Goal: Task Accomplishment & Management: Complete application form

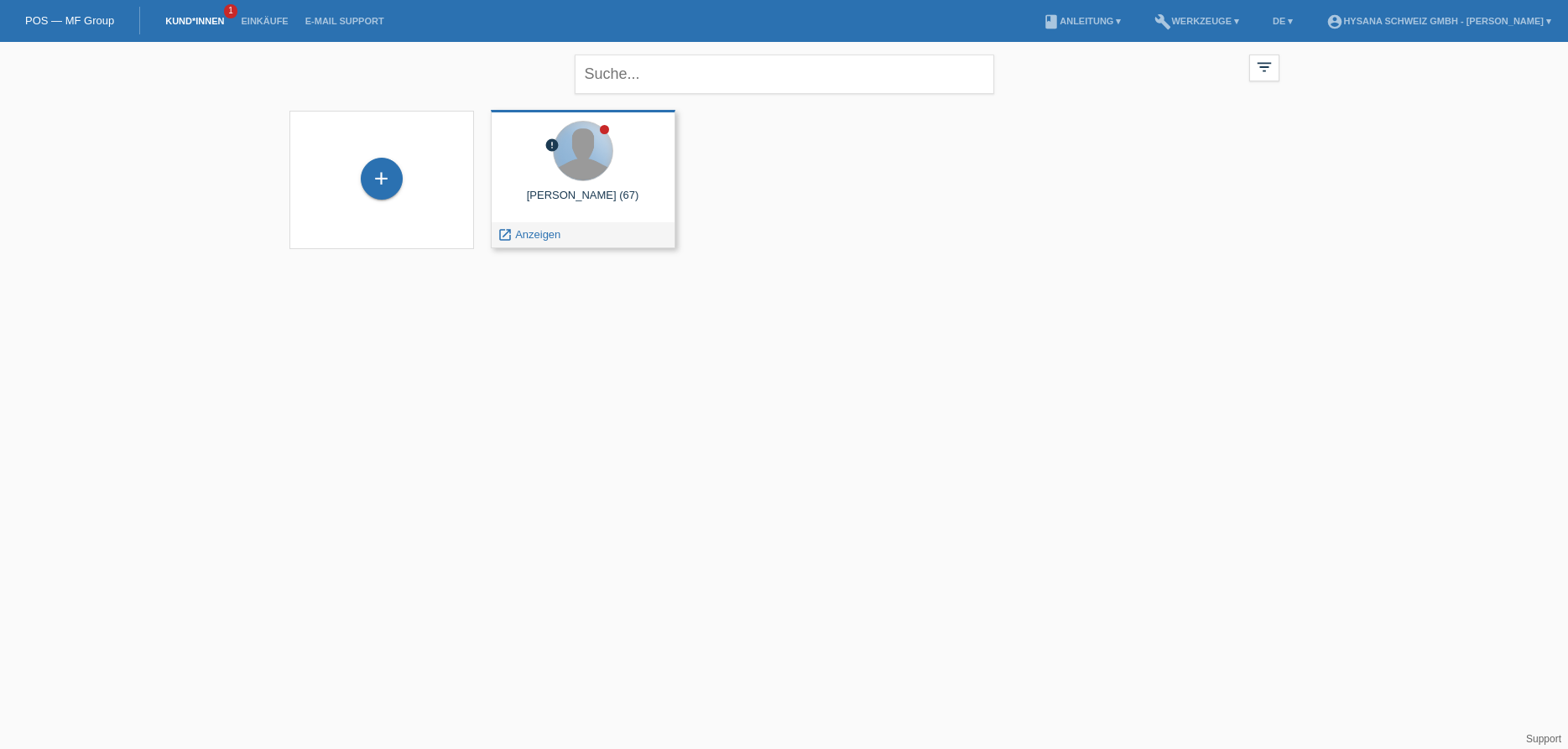
click at [558, 160] on div at bounding box center [583, 151] width 59 height 59
click at [541, 247] on div "launch Anzeigen" at bounding box center [529, 235] width 76 height 26
click at [573, 156] on div at bounding box center [583, 151] width 59 height 59
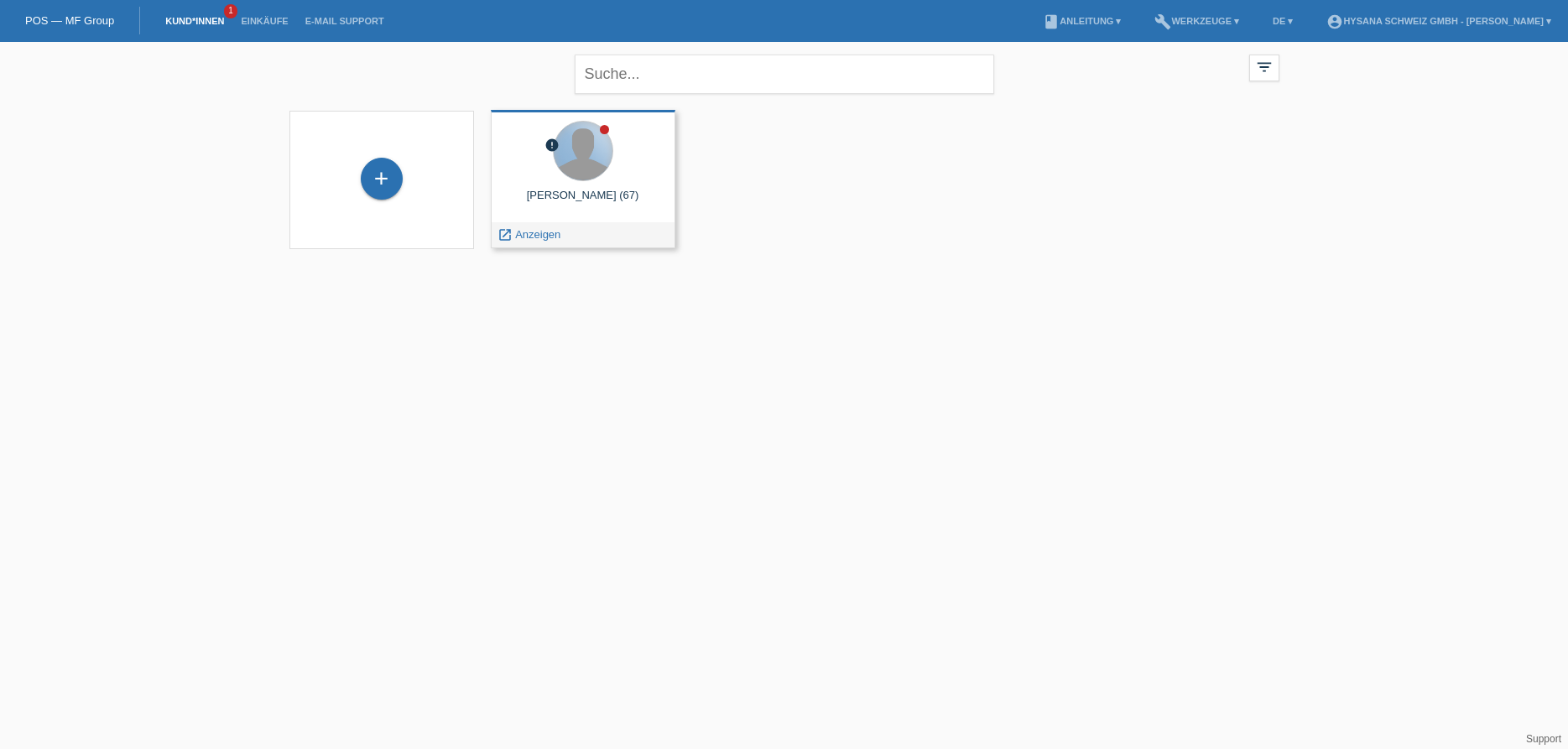
click at [573, 156] on div at bounding box center [583, 151] width 59 height 59
click at [384, 181] on div "+" at bounding box center [381, 178] width 42 height 42
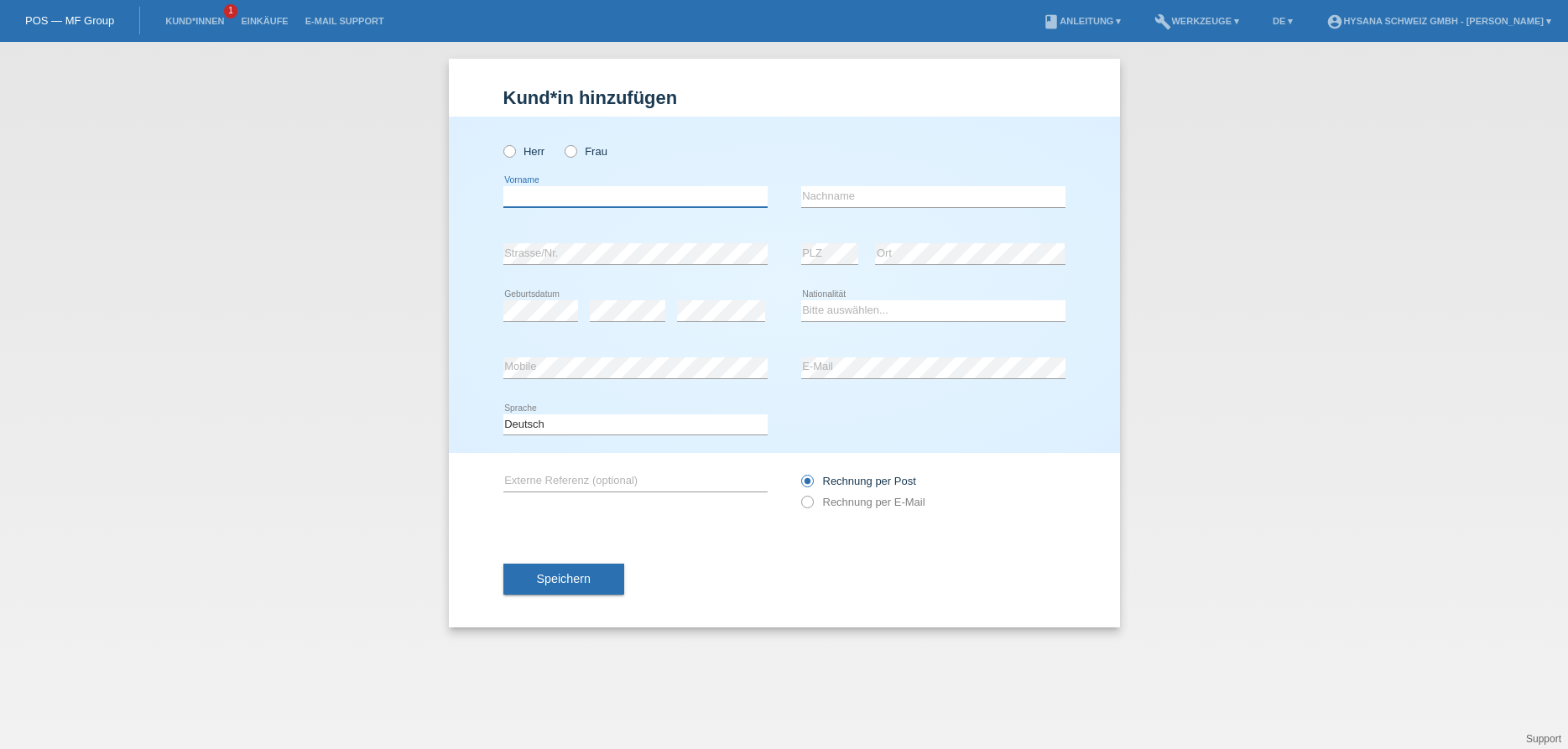
click at [599, 198] on input "text" at bounding box center [635, 197] width 264 height 21
click at [877, 192] on input "text" at bounding box center [932, 197] width 264 height 21
type input "[PERSON_NAME]"
click at [562, 143] on icon at bounding box center [562, 143] width 0 height 0
click at [570, 150] on input "Frau" at bounding box center [570, 150] width 11 height 11
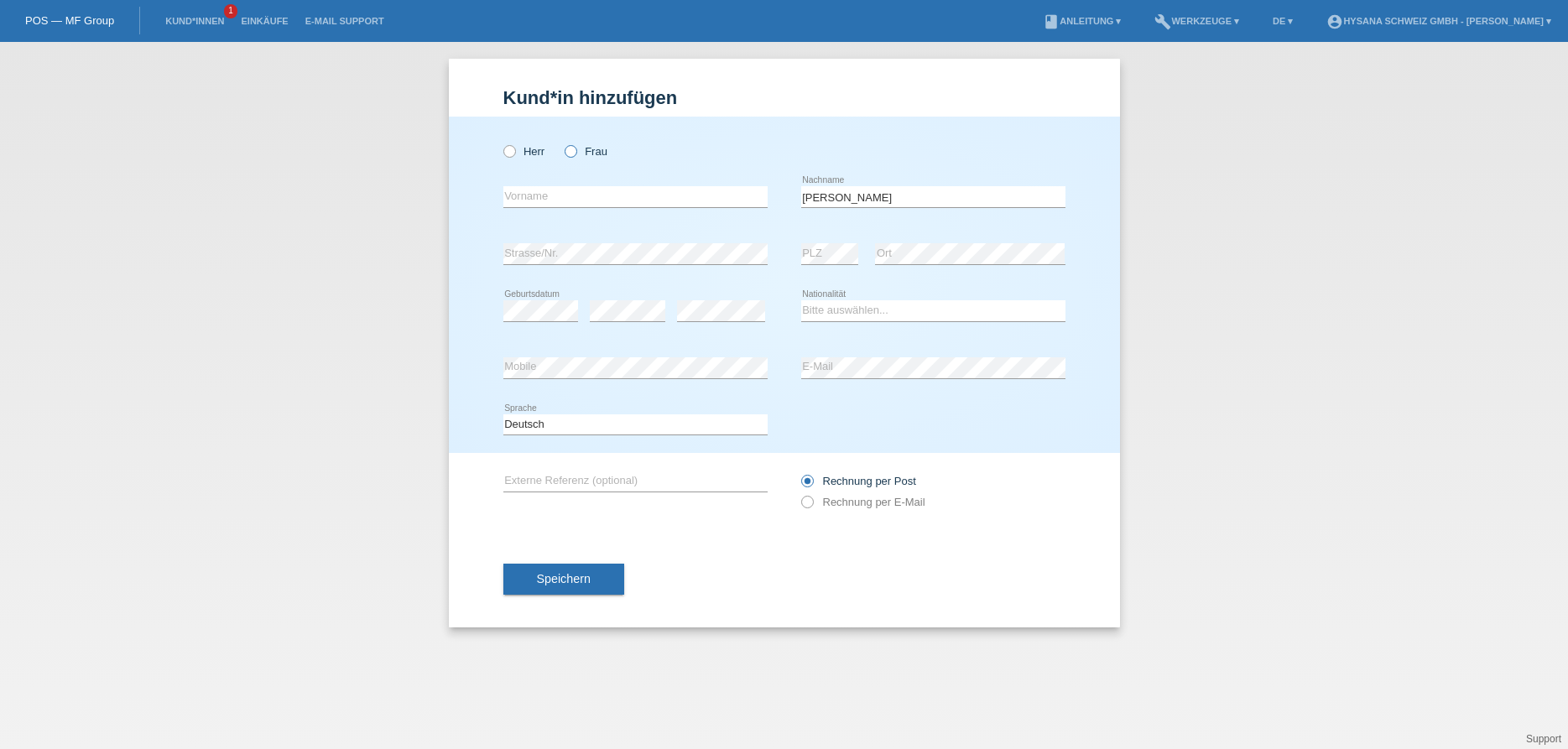
radio input "true"
click at [573, 197] on input "text" at bounding box center [635, 197] width 264 height 21
click at [798, 493] on icon at bounding box center [798, 493] width 0 height 0
click at [798, 473] on icon at bounding box center [798, 473] width 0 height 0
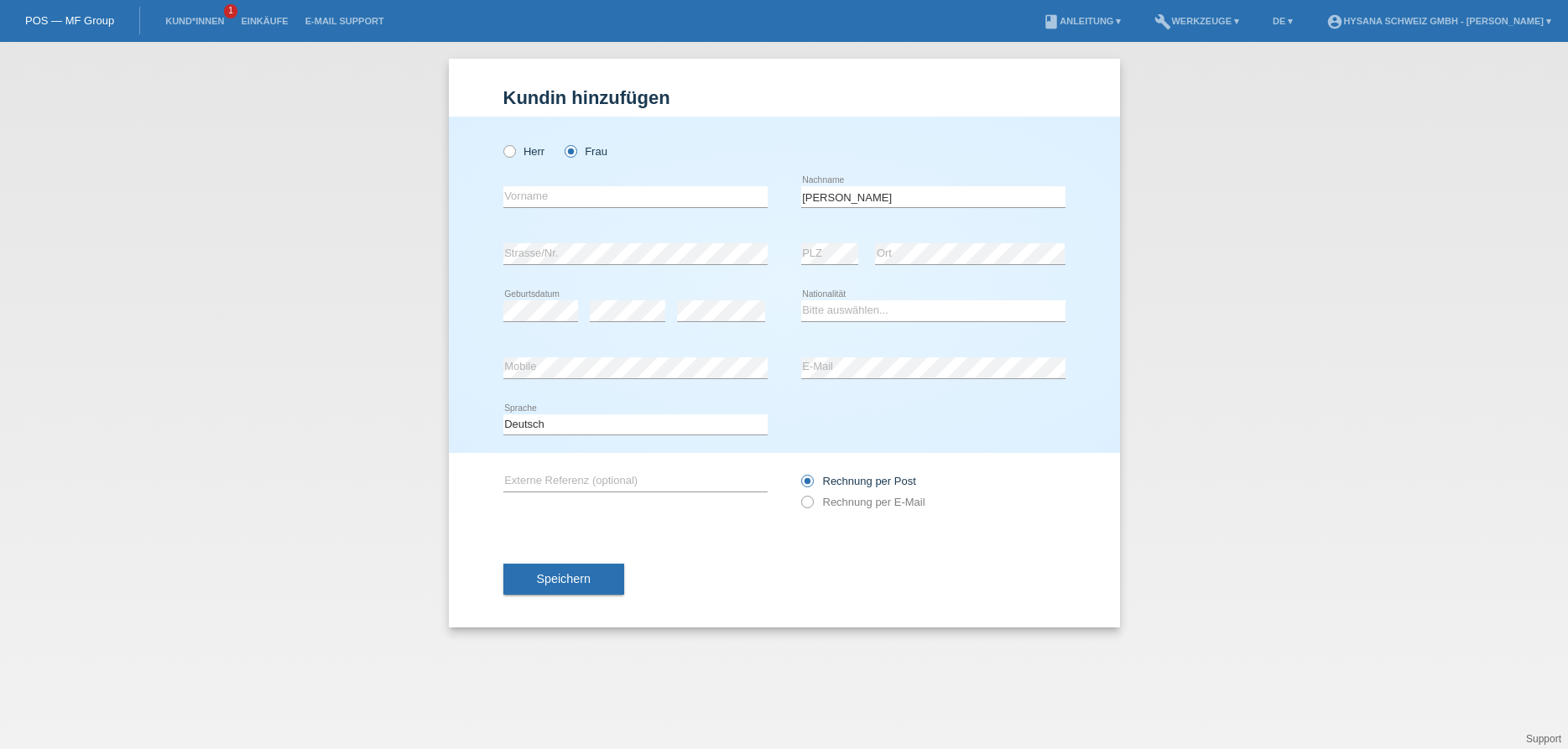
click at [810, 483] on input "Rechnung per Post" at bounding box center [806, 485] width 11 height 21
click at [798, 493] on icon at bounding box center [798, 493] width 0 height 0
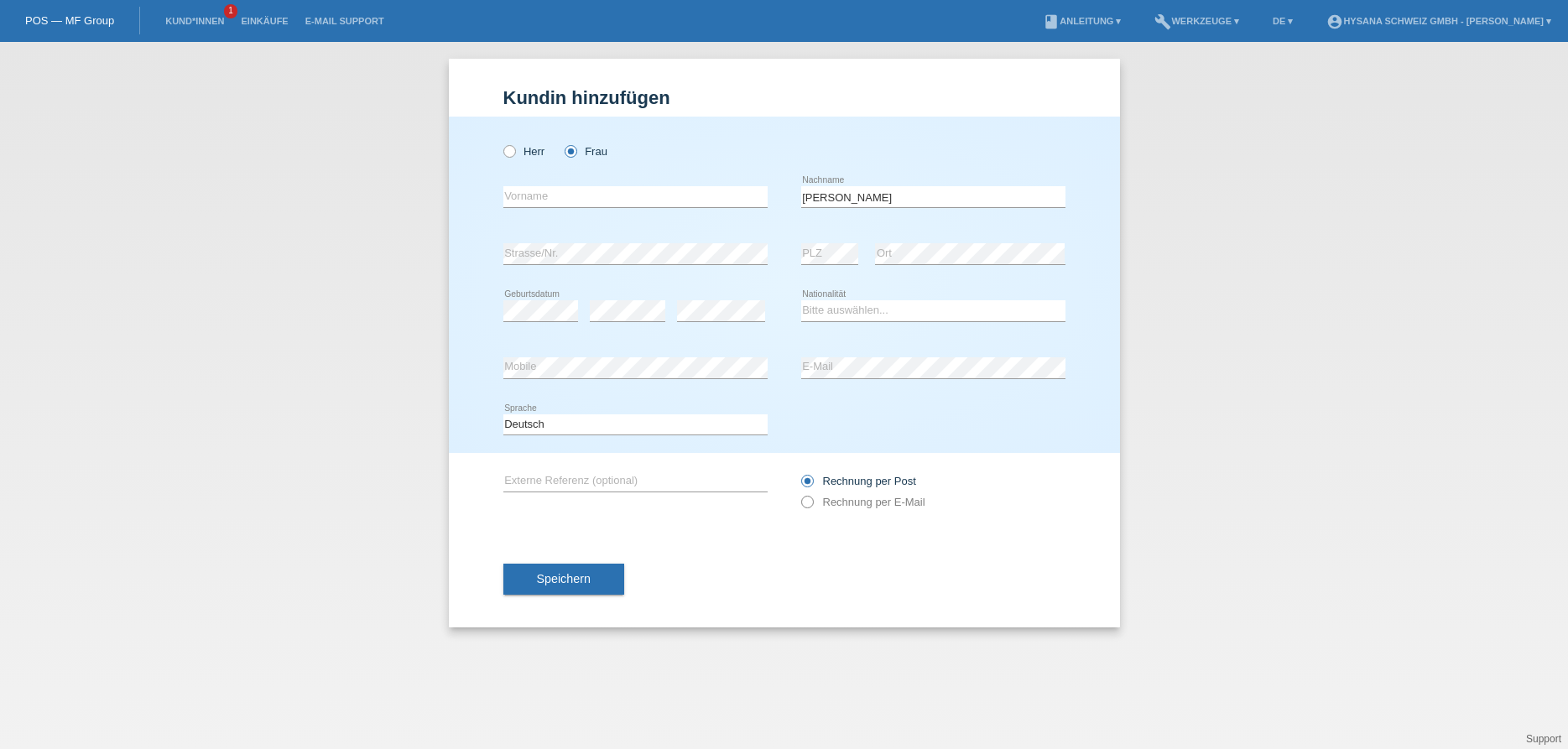
click at [798, 493] on icon at bounding box center [798, 493] width 0 height 0
click at [815, 502] on label "Rechnung per E-Mail" at bounding box center [863, 502] width 124 height 13
click at [586, 192] on input "text" at bounding box center [635, 197] width 264 height 21
type input "Linda"
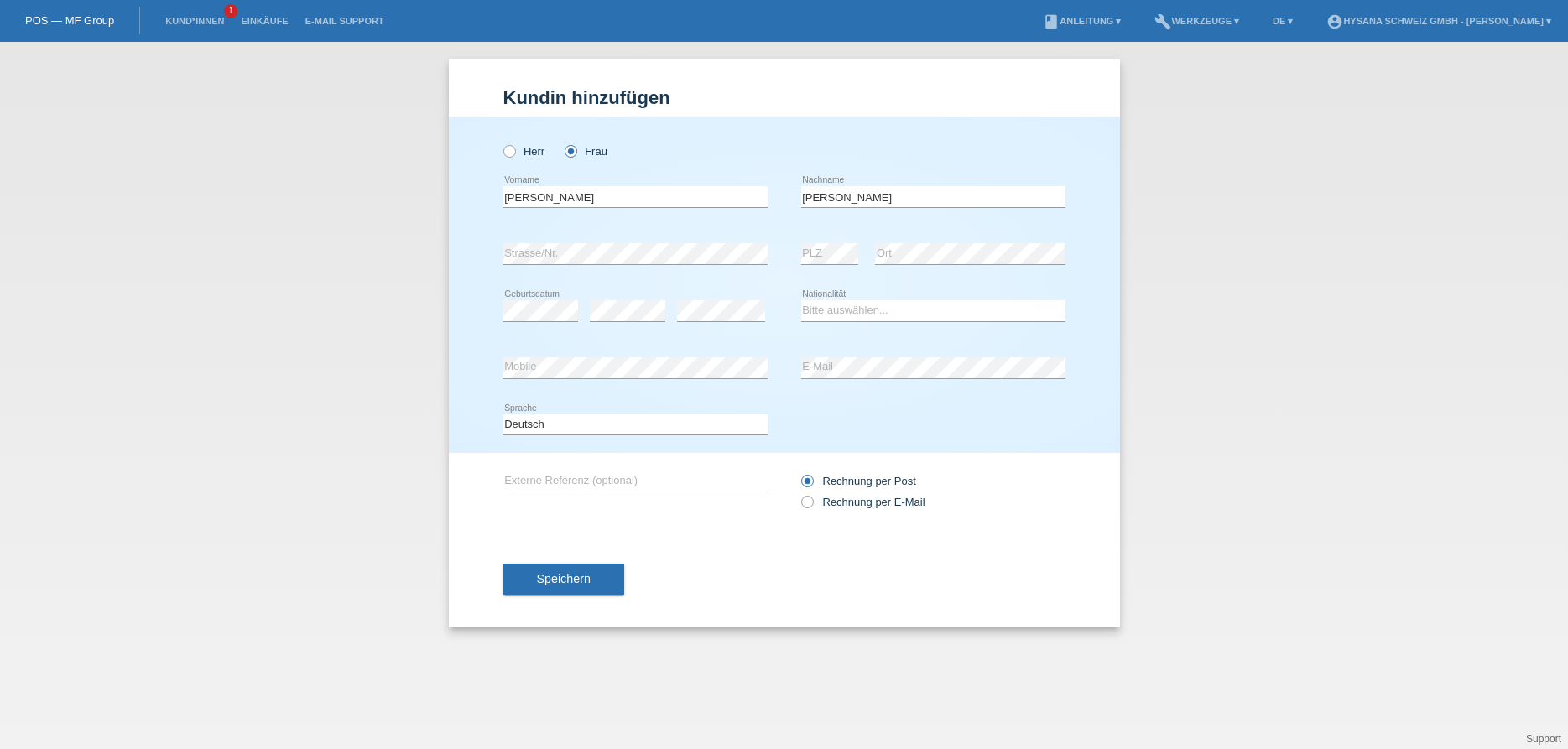
click at [673, 356] on div "error Mobile" at bounding box center [635, 369] width 264 height 57
select select "CH"
click option "Schweiz" at bounding box center [0, 0] width 0 height 0
click at [673, 358] on div "error Mobile" at bounding box center [635, 369] width 264 height 57
click at [478, 403] on div "Herr Frau Linda error Vorname" at bounding box center [784, 285] width 671 height 336
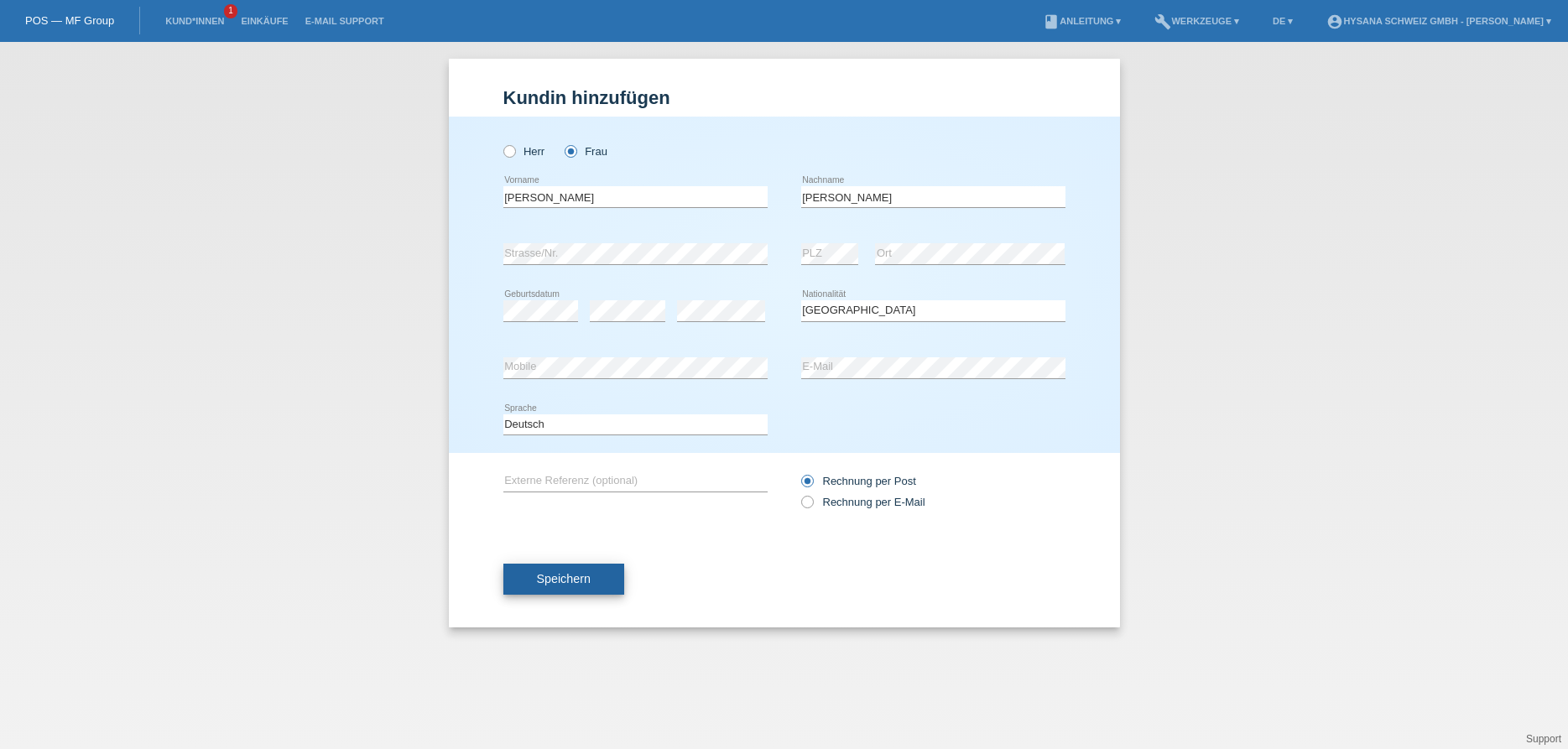
click at [558, 583] on span "Speichern" at bounding box center [563, 579] width 54 height 14
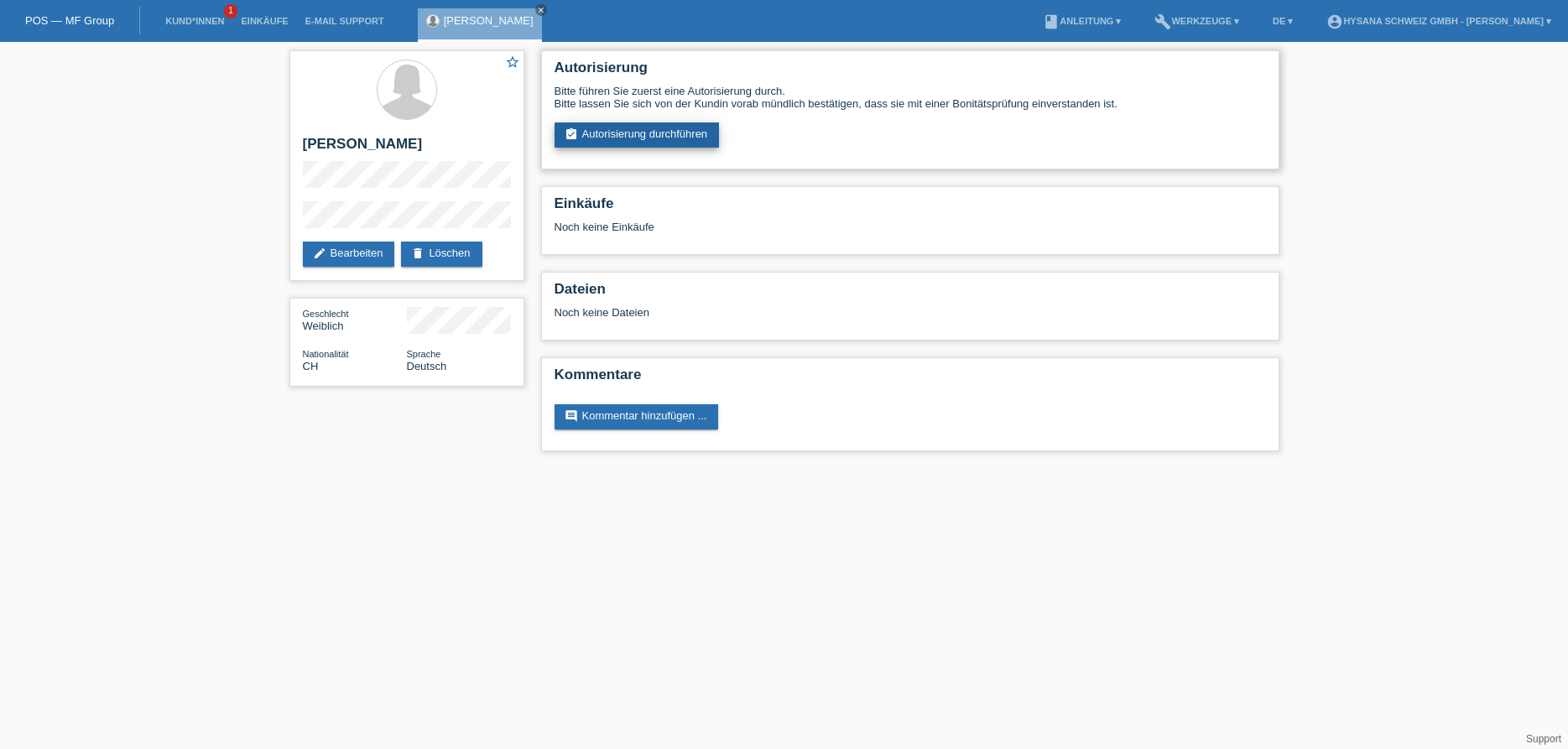
click at [668, 133] on link "assignment_turned_in Autorisierung durchführen" at bounding box center [637, 136] width 165 height 26
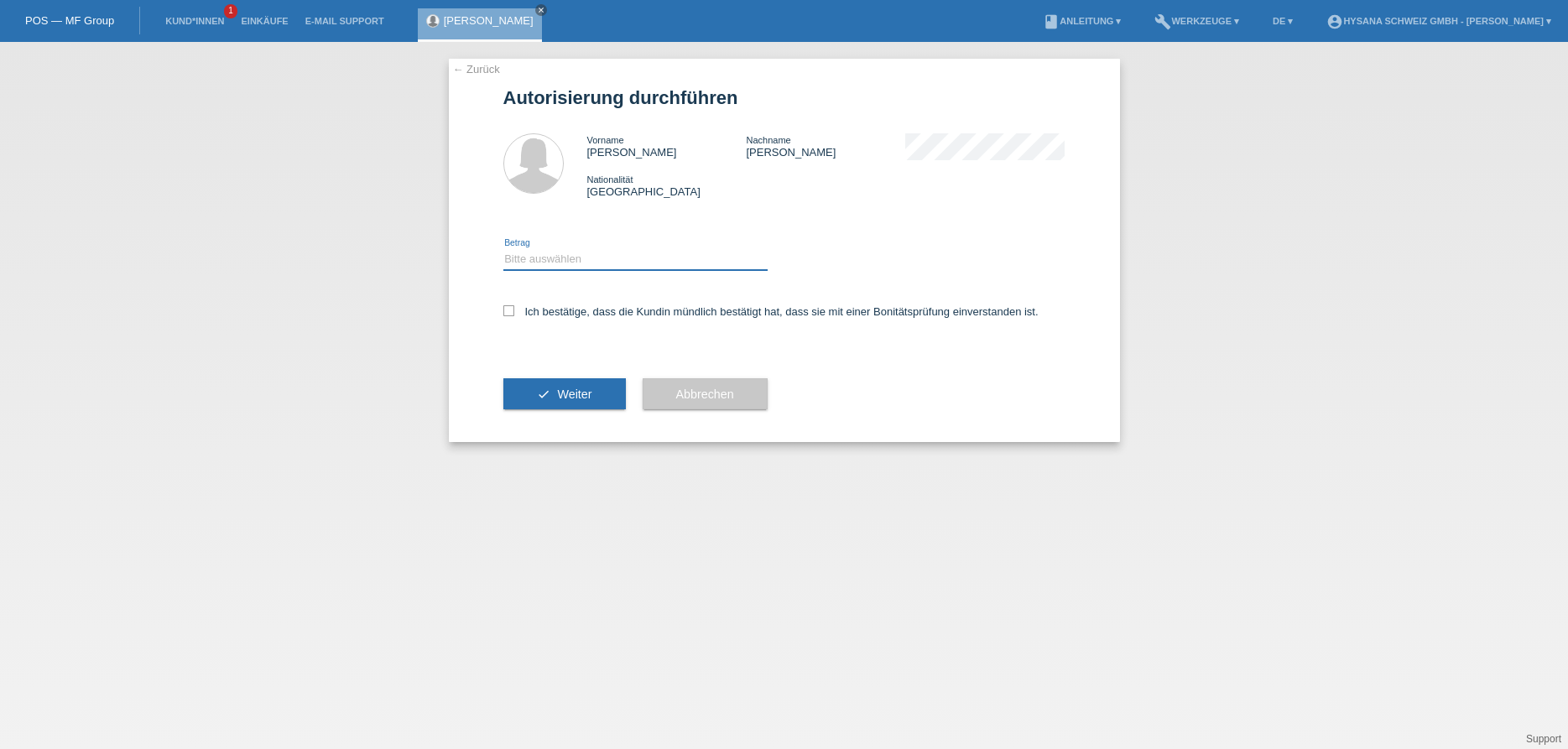
select select "3"
click option "CHF 2'000.00 - CHF 6'000.00" at bounding box center [0, 0] width 0 height 0
click at [505, 308] on icon at bounding box center [508, 311] width 11 height 11
click at [505, 308] on input "Ich bestätige, dass die Kundin mündlich bestätigt hat, dass sie mit einer Bonit…" at bounding box center [508, 311] width 11 height 11
checkbox input "true"
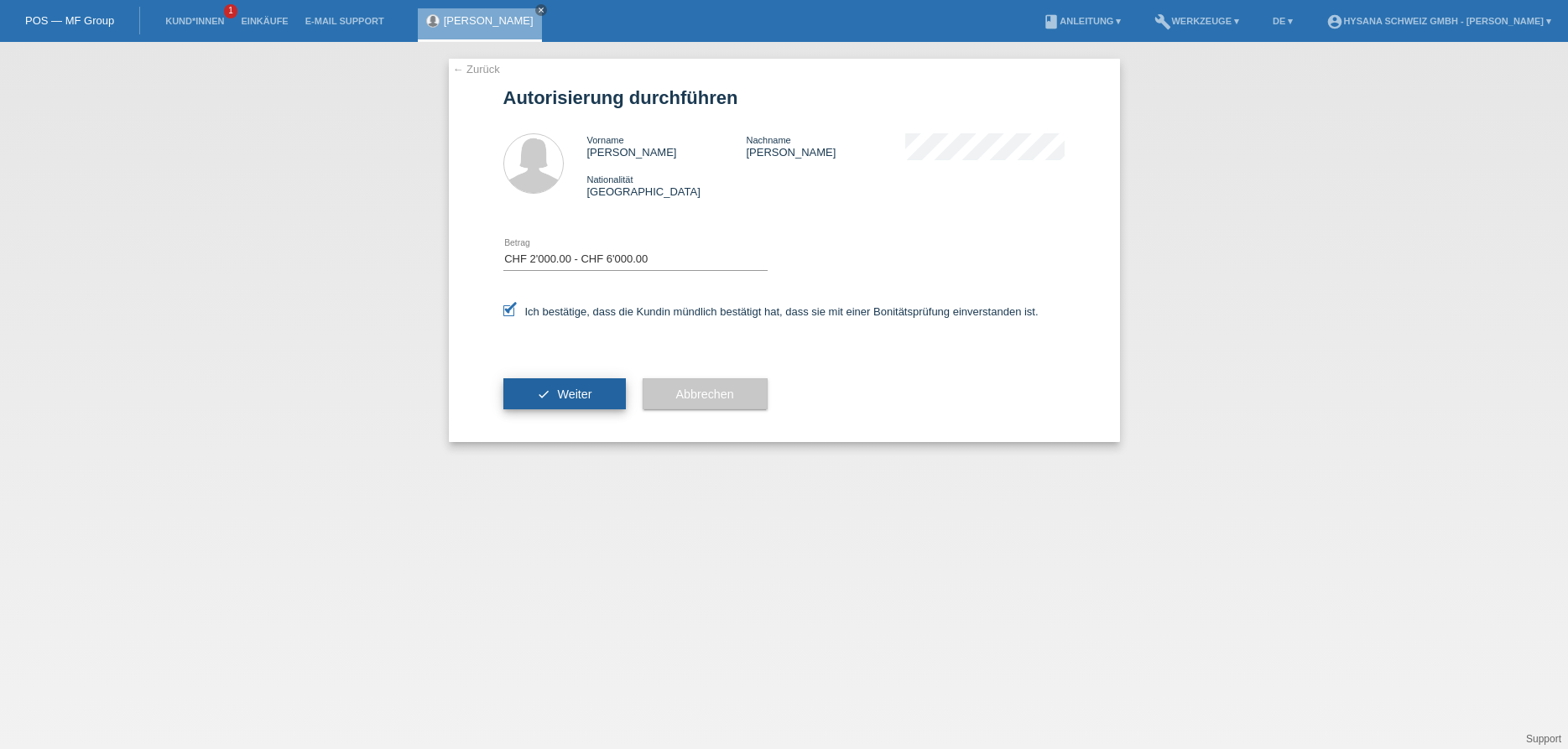
click at [570, 395] on span "Weiter" at bounding box center [574, 394] width 34 height 14
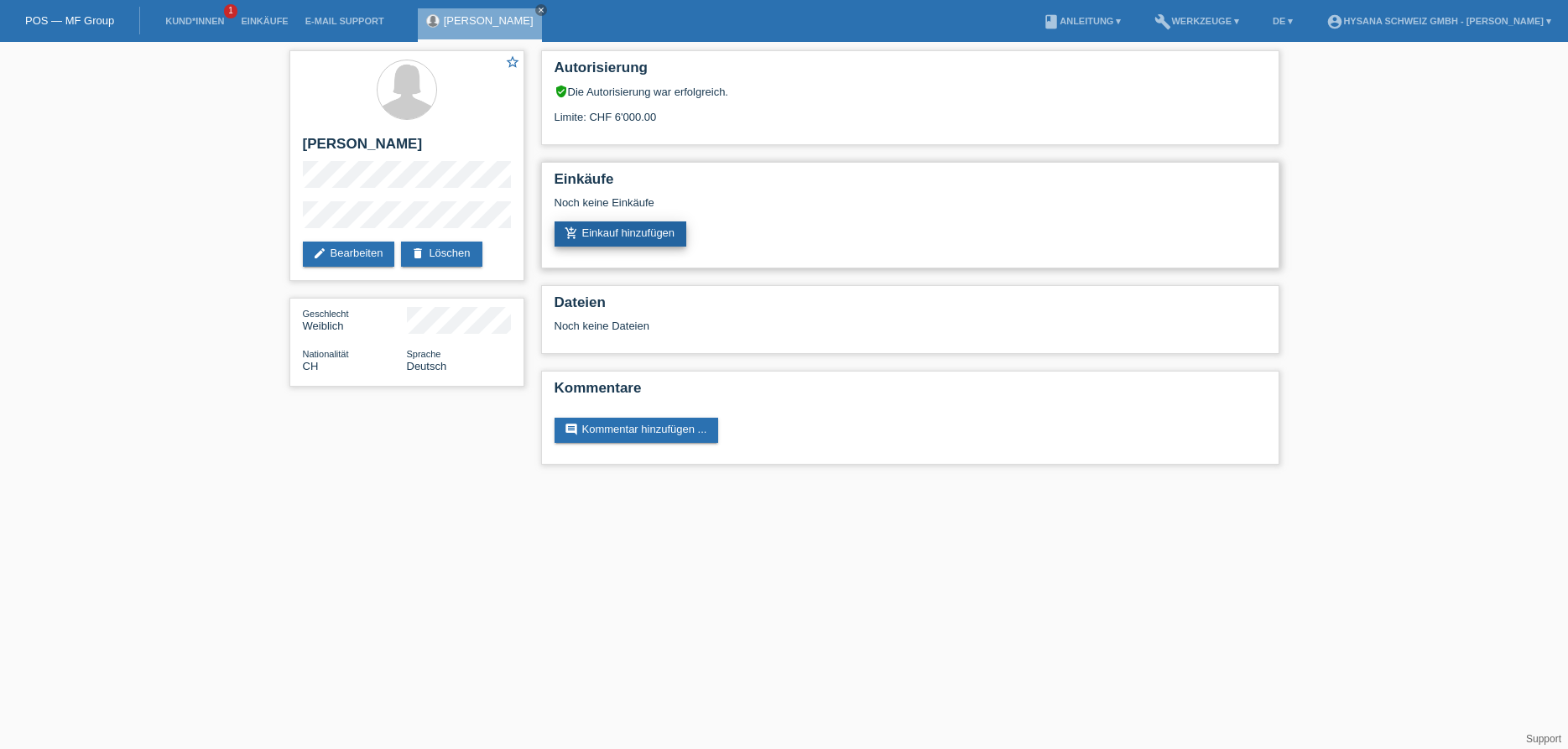
click at [648, 238] on link "add_shopping_cart Einkauf hinzufügen" at bounding box center [620, 234] width 133 height 26
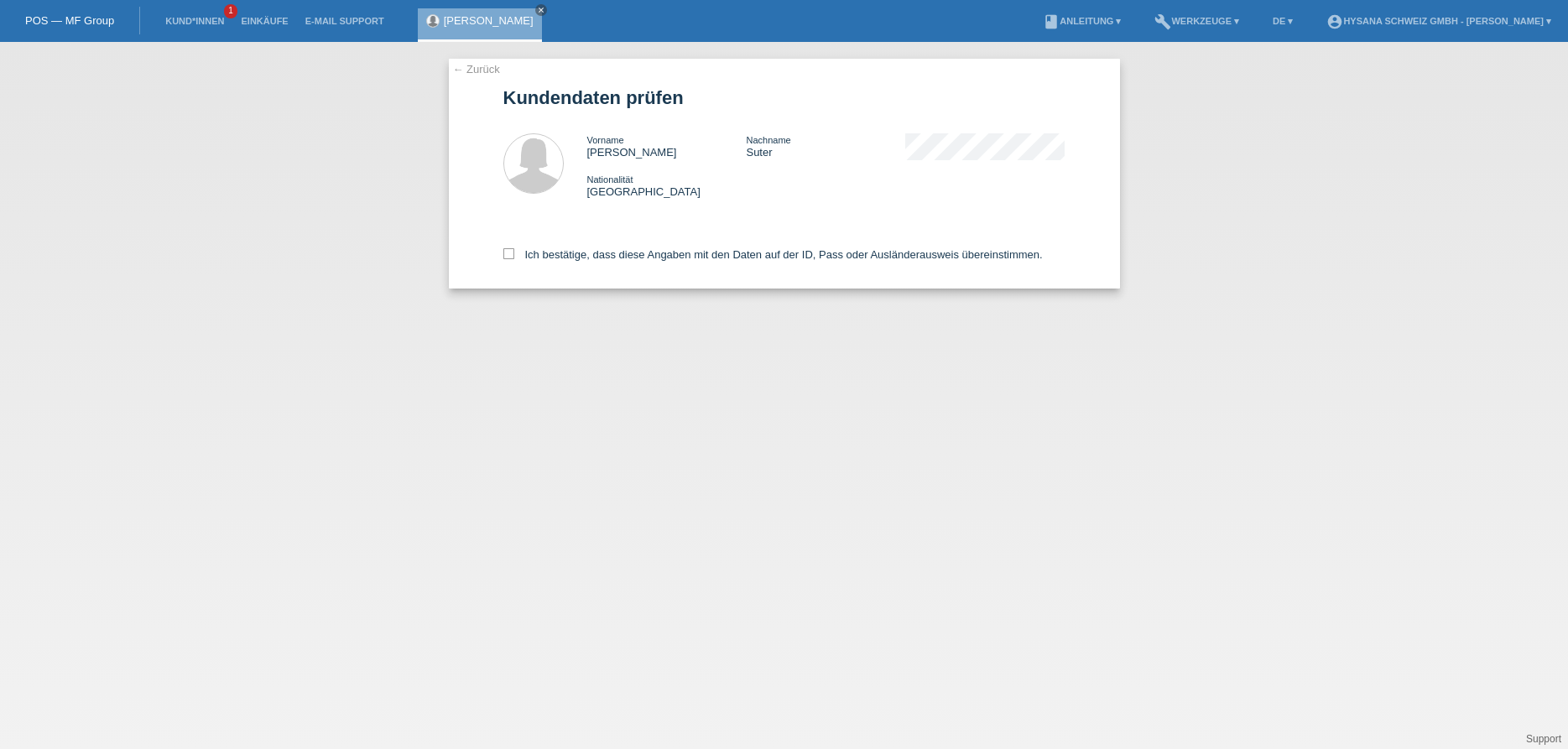
click at [508, 250] on div "Ich bestätige, dass diese Angaben mit den Daten auf der ID, Pass oder Ausländer…" at bounding box center [784, 252] width 562 height 74
click at [509, 254] on icon at bounding box center [508, 254] width 11 height 11
click at [509, 254] on input "Ich bestätige, dass diese Angaben mit den Daten auf der ID, Pass oder Ausländer…" at bounding box center [508, 254] width 11 height 11
checkbox input "true"
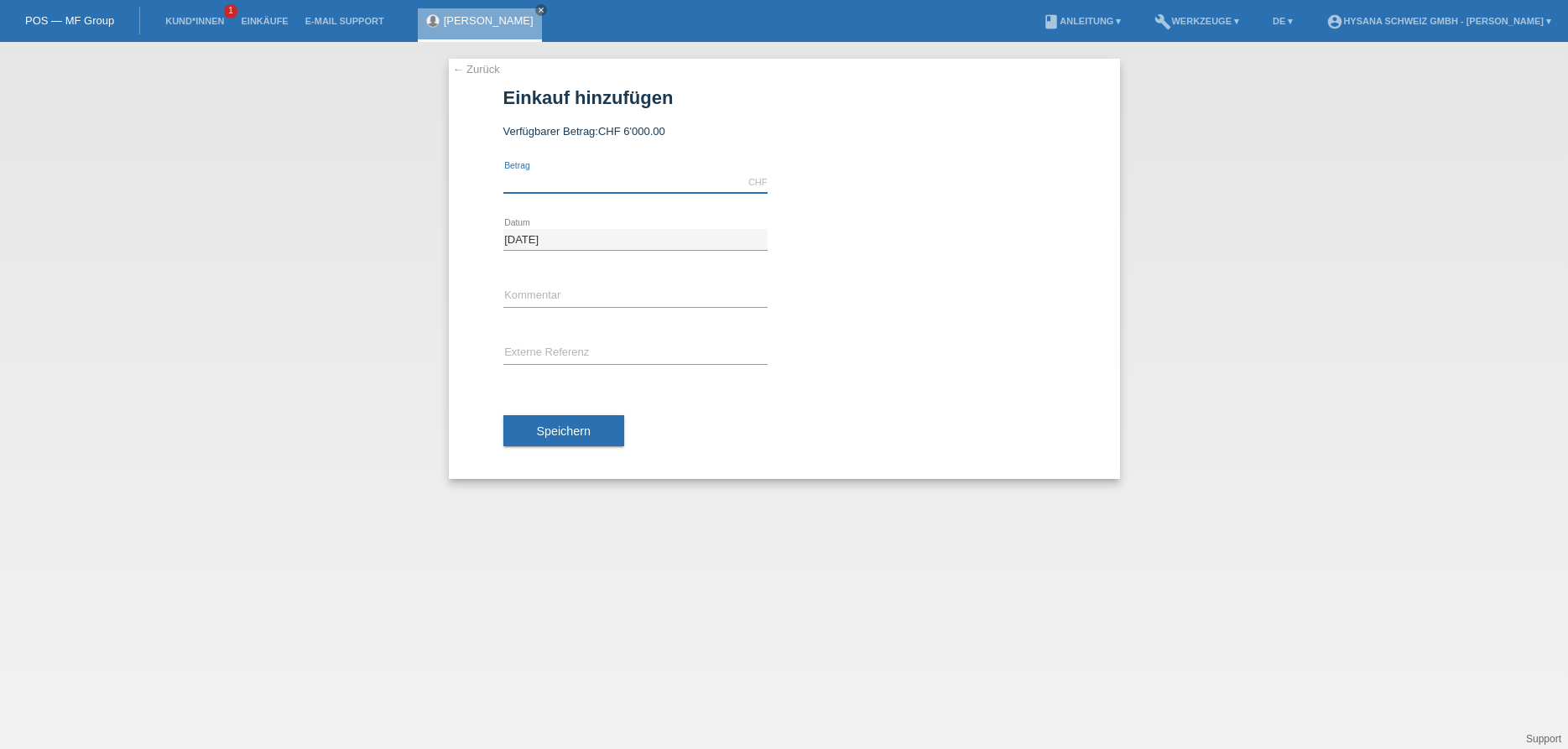
click at [636, 179] on input "text" at bounding box center [635, 182] width 264 height 21
click at [639, 182] on input "text" at bounding box center [635, 182] width 264 height 21
click at [593, 293] on input "text" at bounding box center [635, 296] width 264 height 21
click at [201, 16] on li "Kund*innen 1" at bounding box center [195, 22] width 76 height 43
click at [547, 183] on input "4600.00" at bounding box center [635, 182] width 264 height 21
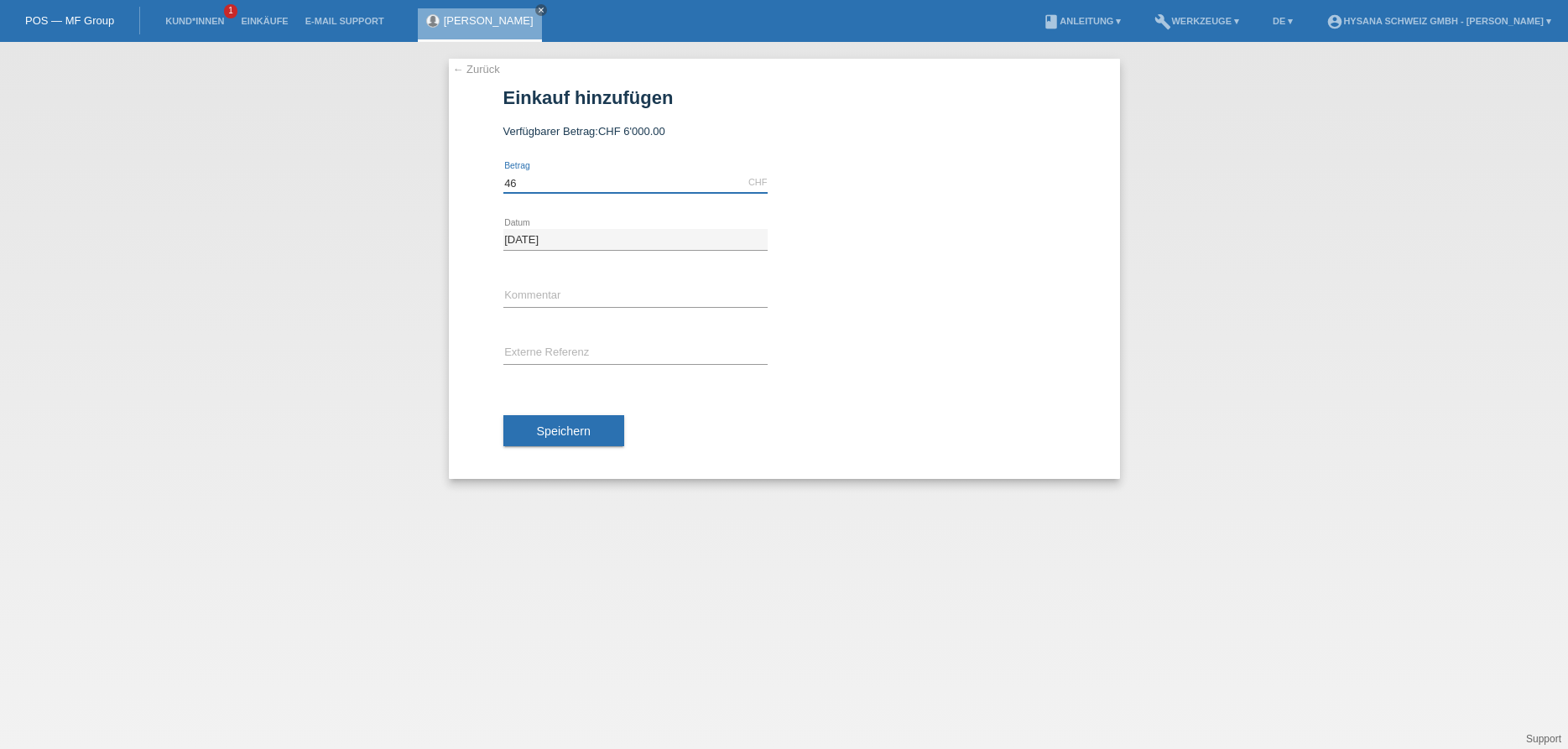
type input "4"
type input "0.00"
click at [196, 26] on link "Kund*innen" at bounding box center [195, 21] width 76 height 10
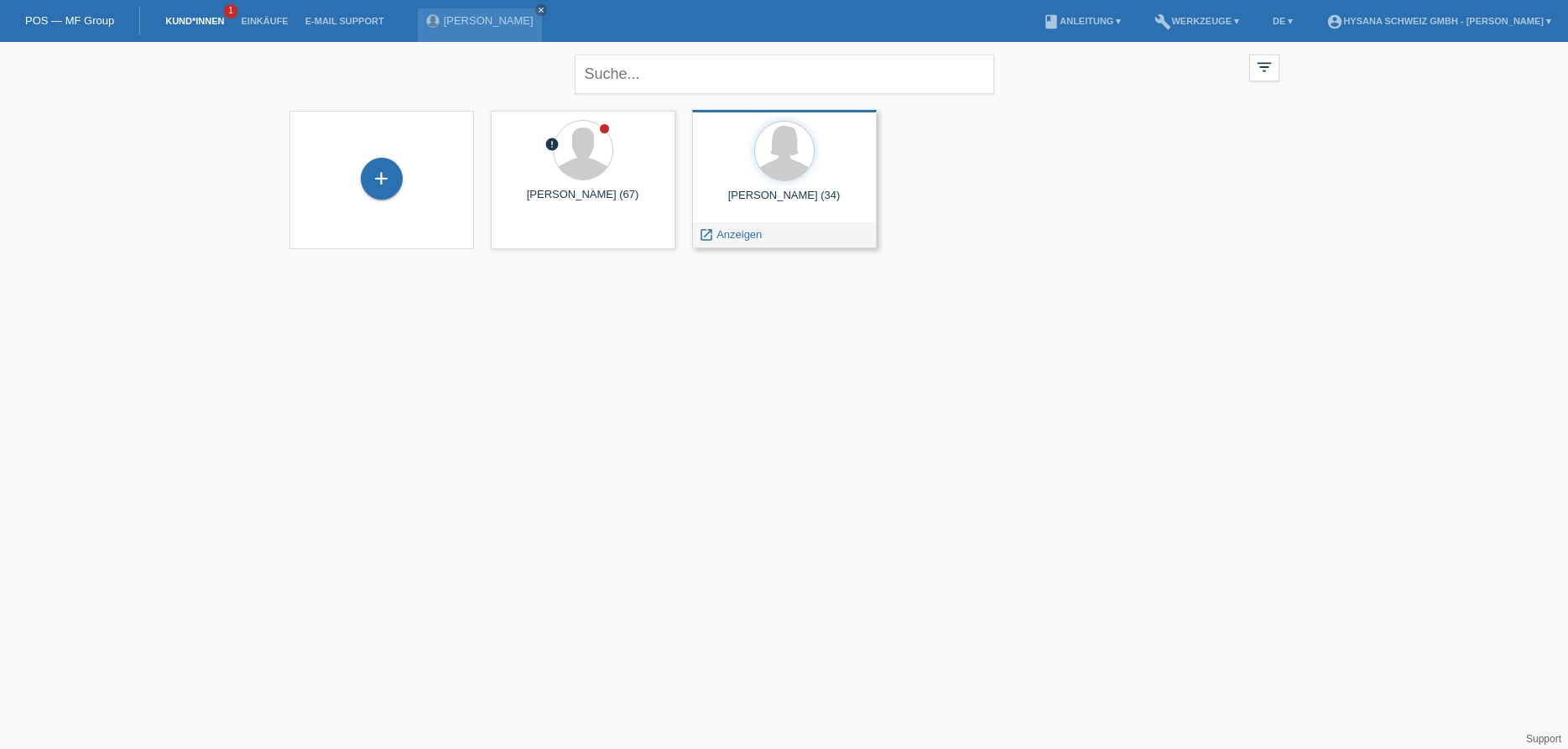
click at [775, 187] on div "[PERSON_NAME] (34) launch Anzeigen" at bounding box center [784, 179] width 185 height 139
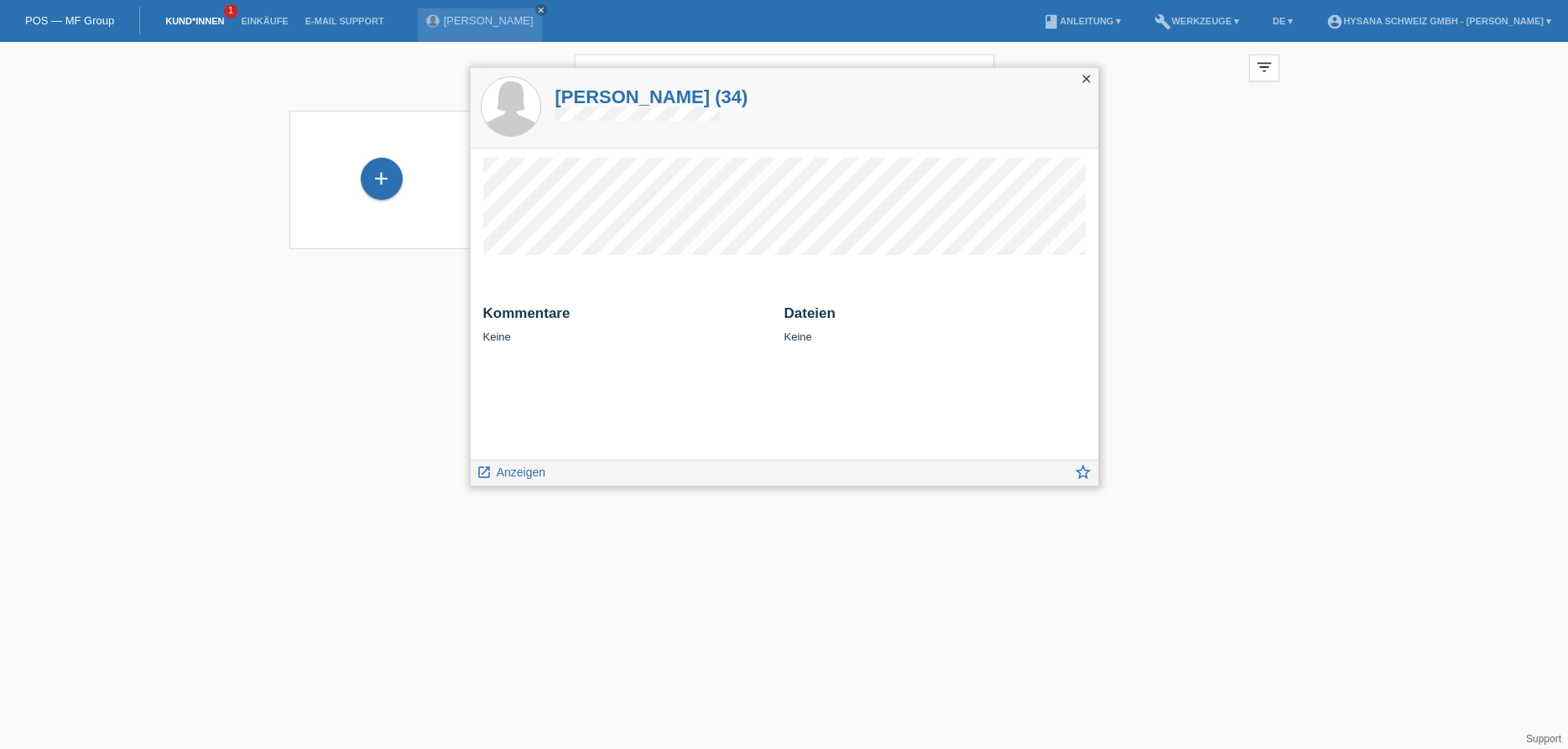
click at [1079, 77] on div "close" at bounding box center [1087, 80] width 24 height 25
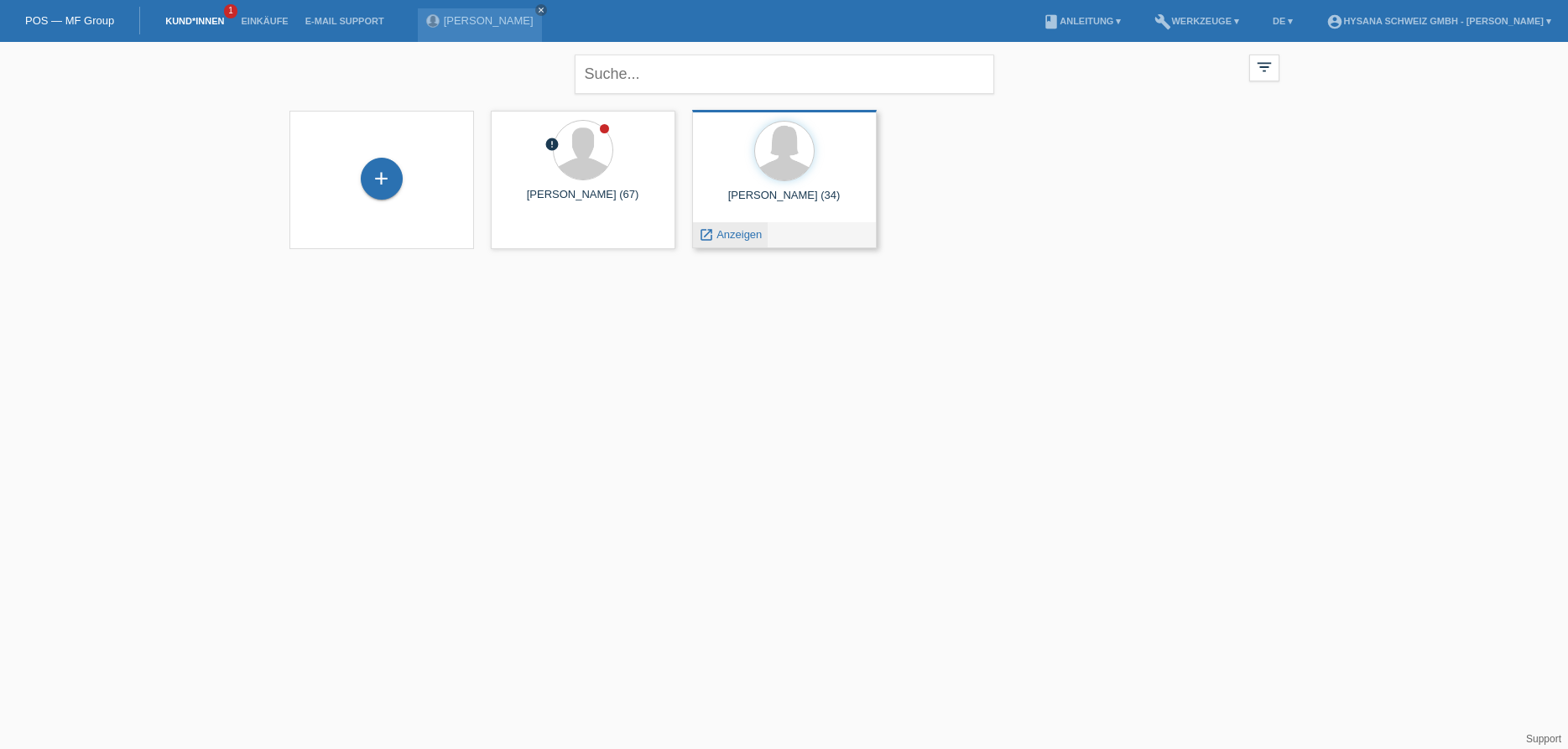
click at [739, 225] on div "launch Anzeigen" at bounding box center [730, 235] width 76 height 26
click at [745, 195] on div "[PERSON_NAME] (34)" at bounding box center [784, 202] width 157 height 27
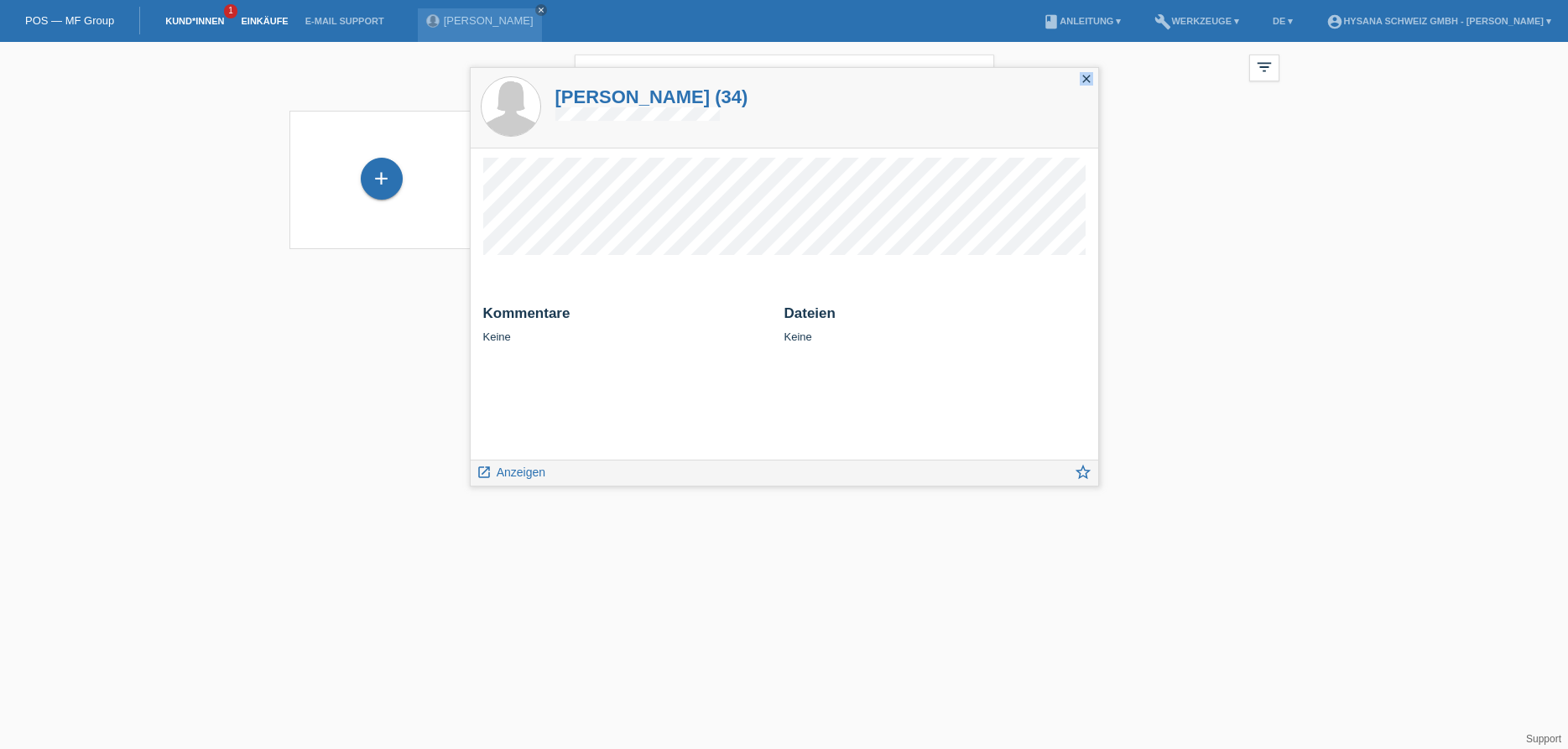
click at [259, 25] on link "Einkäufe" at bounding box center [263, 21] width 64 height 10
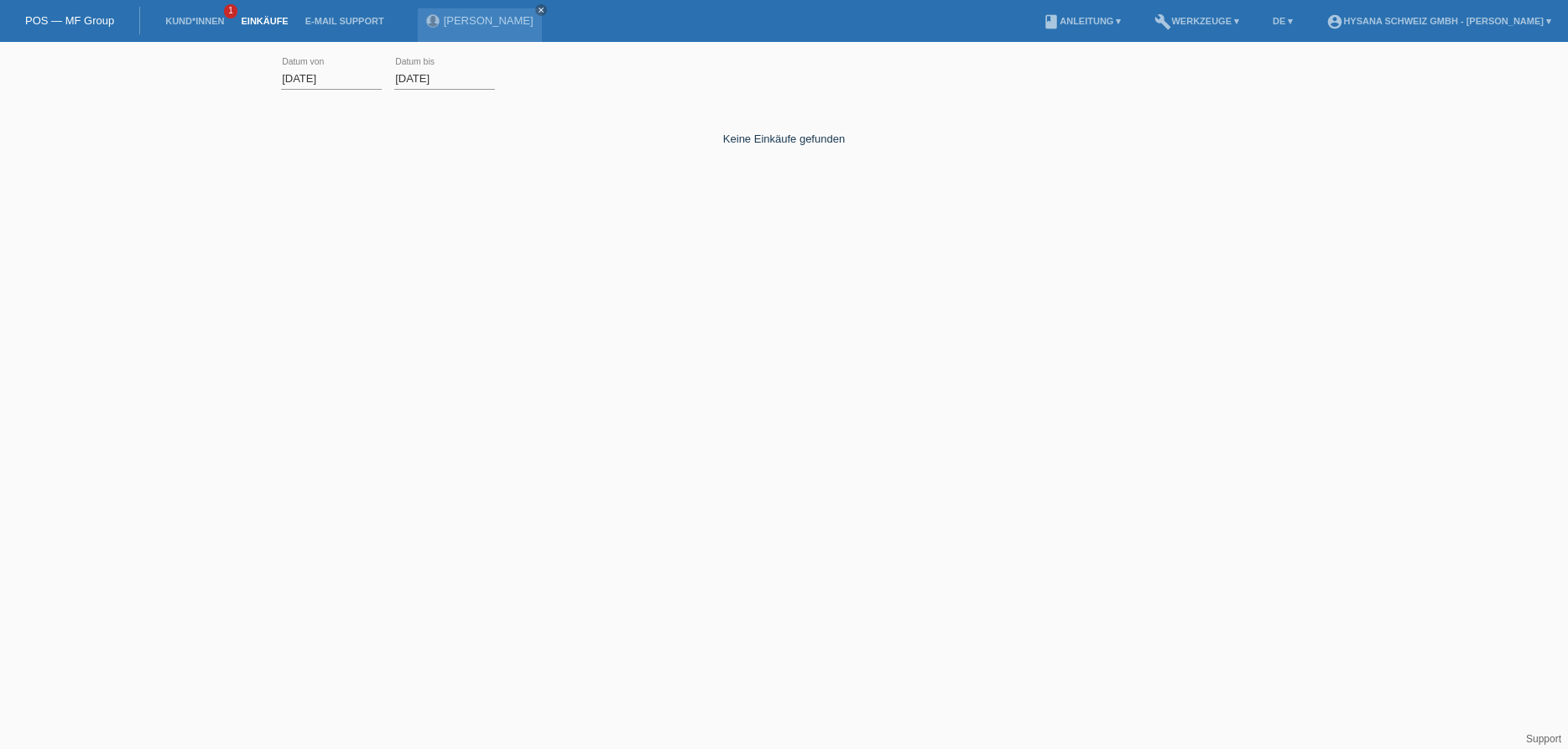
click at [209, 15] on li "Kund*innen 1" at bounding box center [195, 22] width 76 height 43
click at [461, 20] on link "[PERSON_NAME]" at bounding box center [488, 21] width 89 height 13
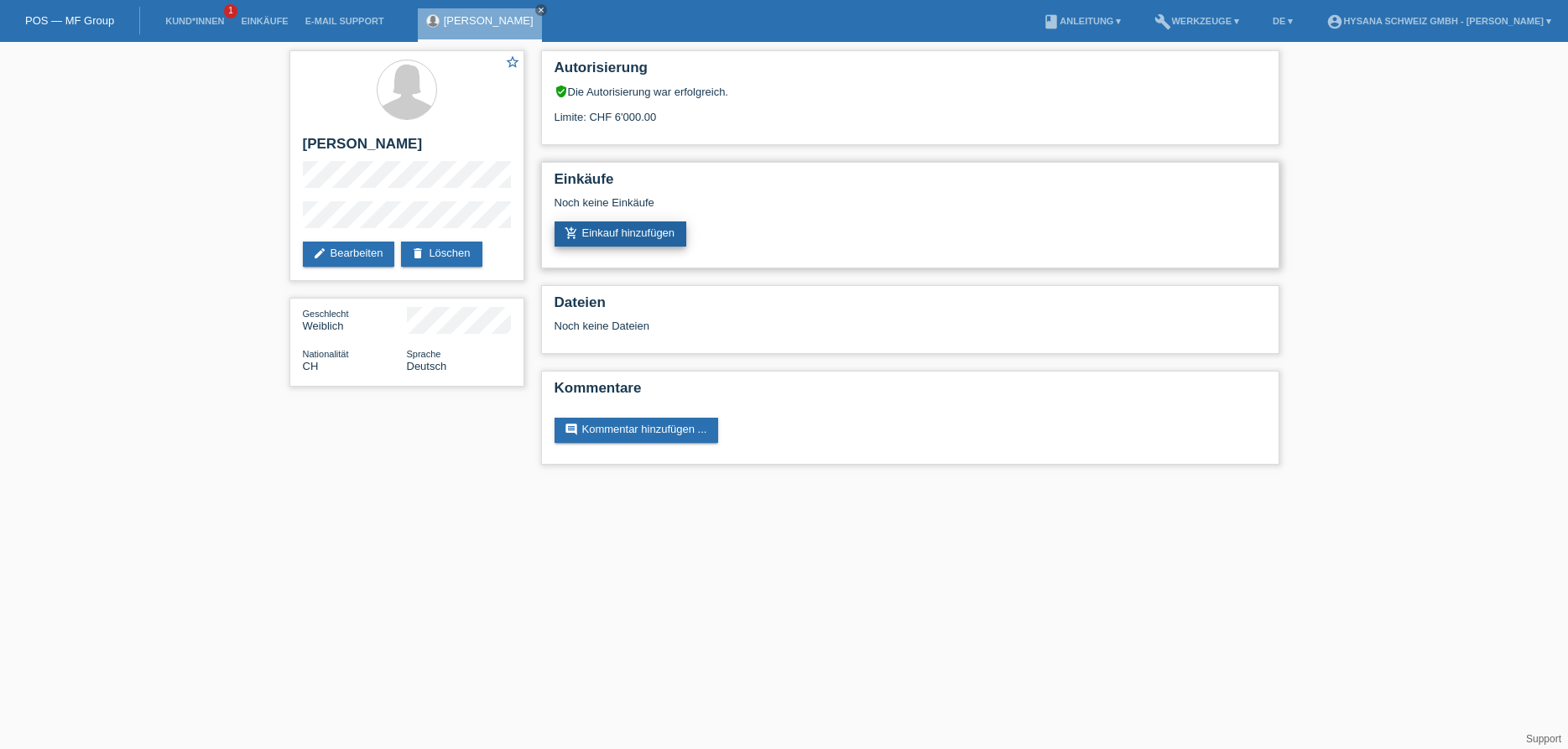
click at [607, 235] on link "add_shopping_cart Einkauf hinzufügen" at bounding box center [620, 234] width 133 height 26
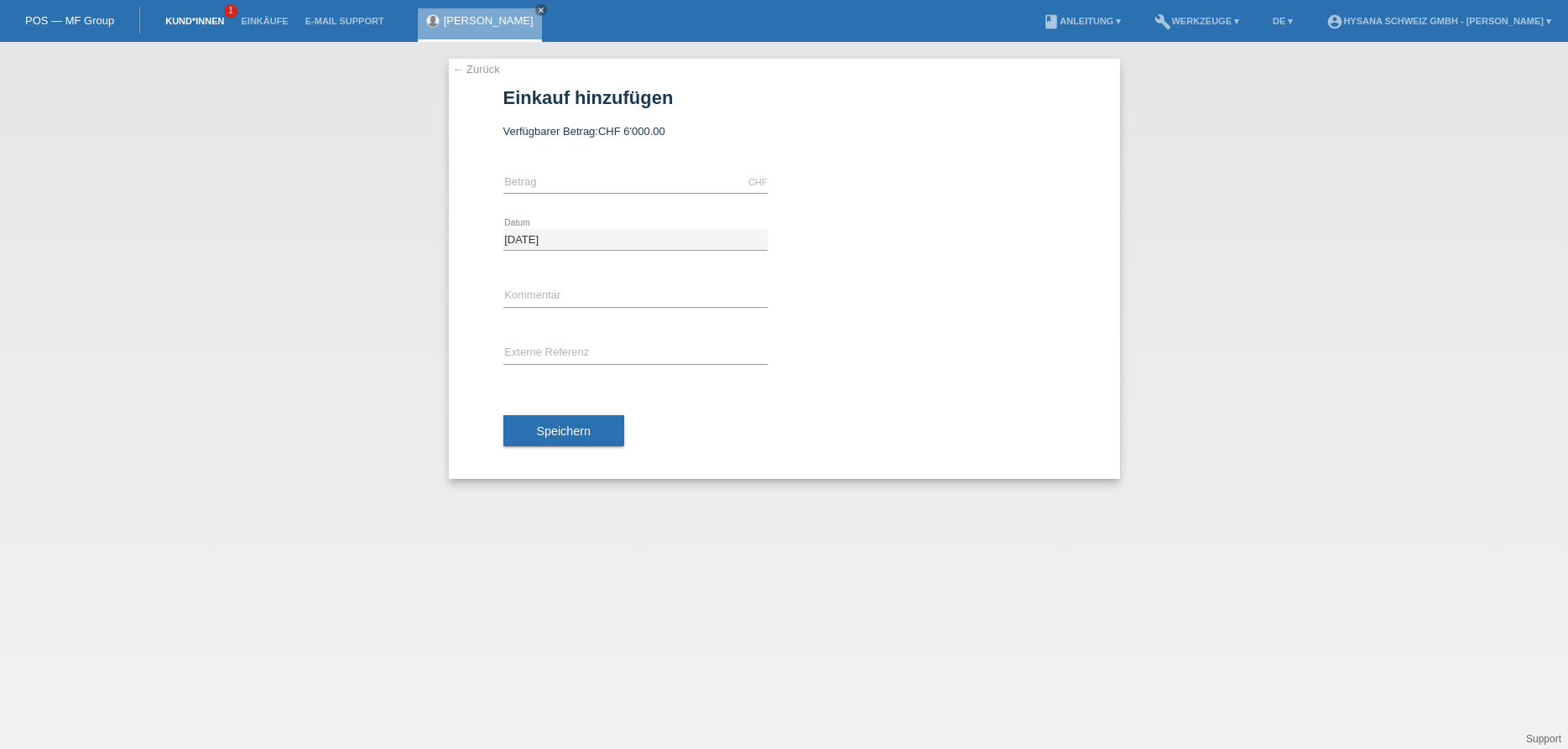
click at [197, 17] on link "Kund*innen" at bounding box center [195, 21] width 76 height 10
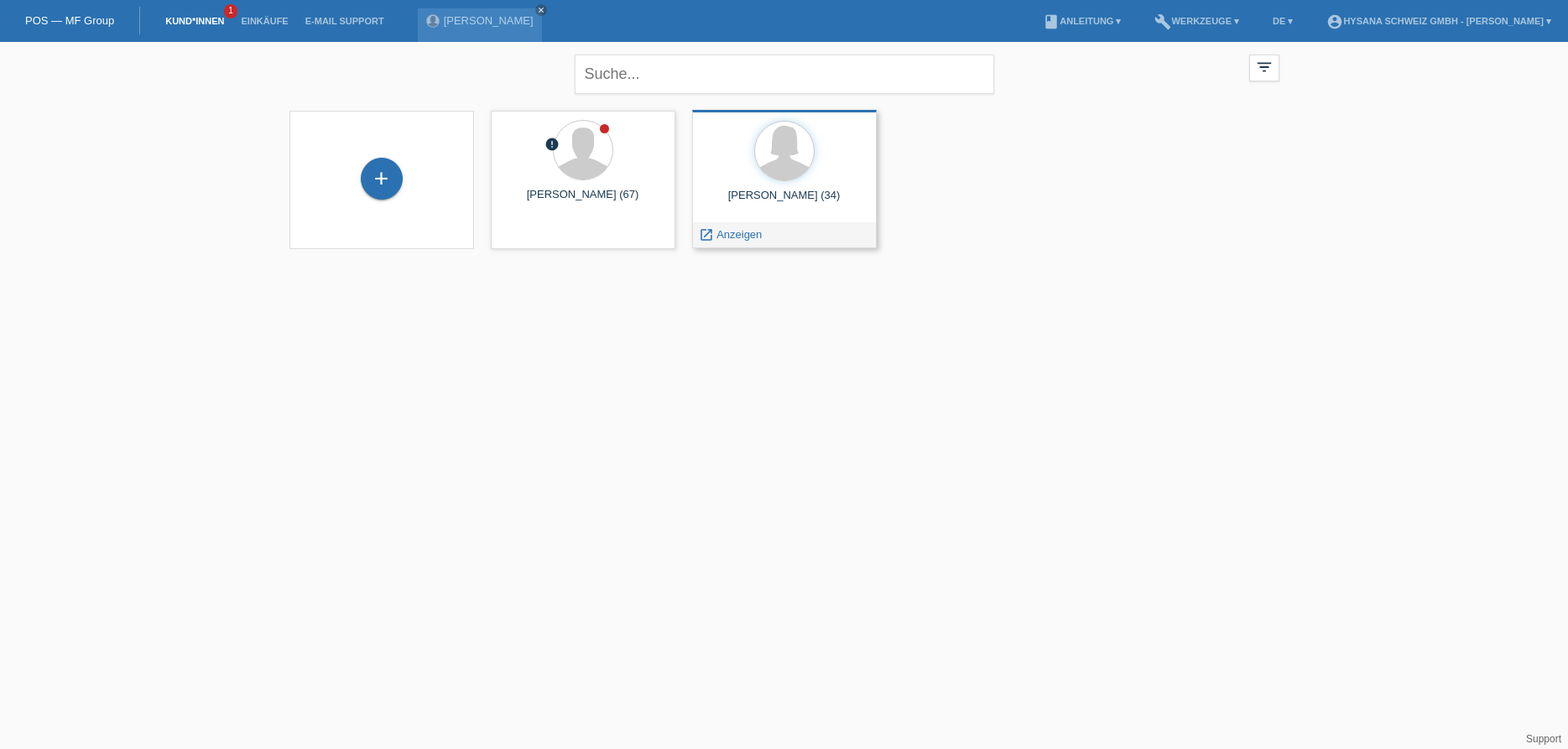
click at [782, 190] on div "[PERSON_NAME] (34)" at bounding box center [784, 202] width 157 height 27
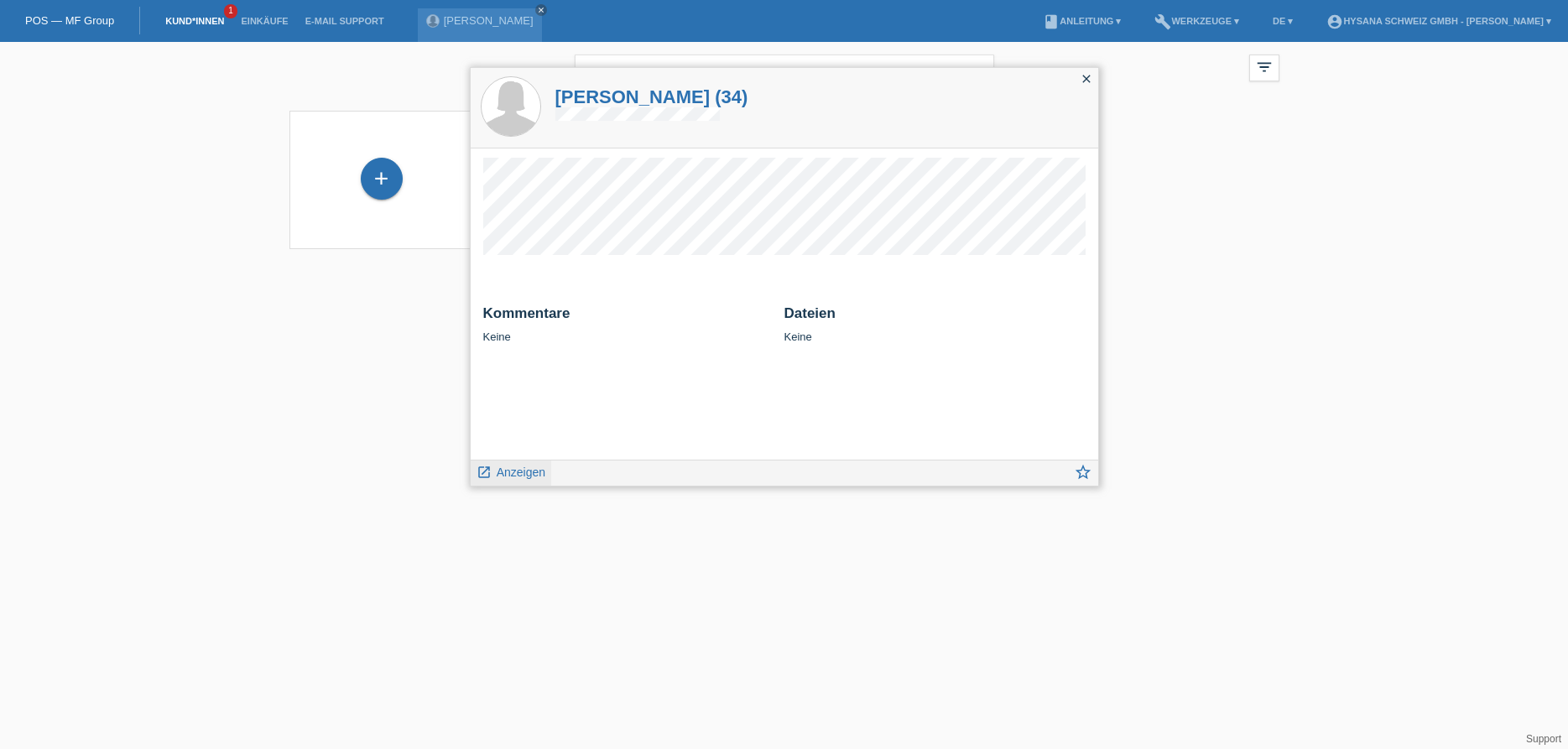
click at [521, 471] on span "Anzeigen" at bounding box center [521, 473] width 49 height 14
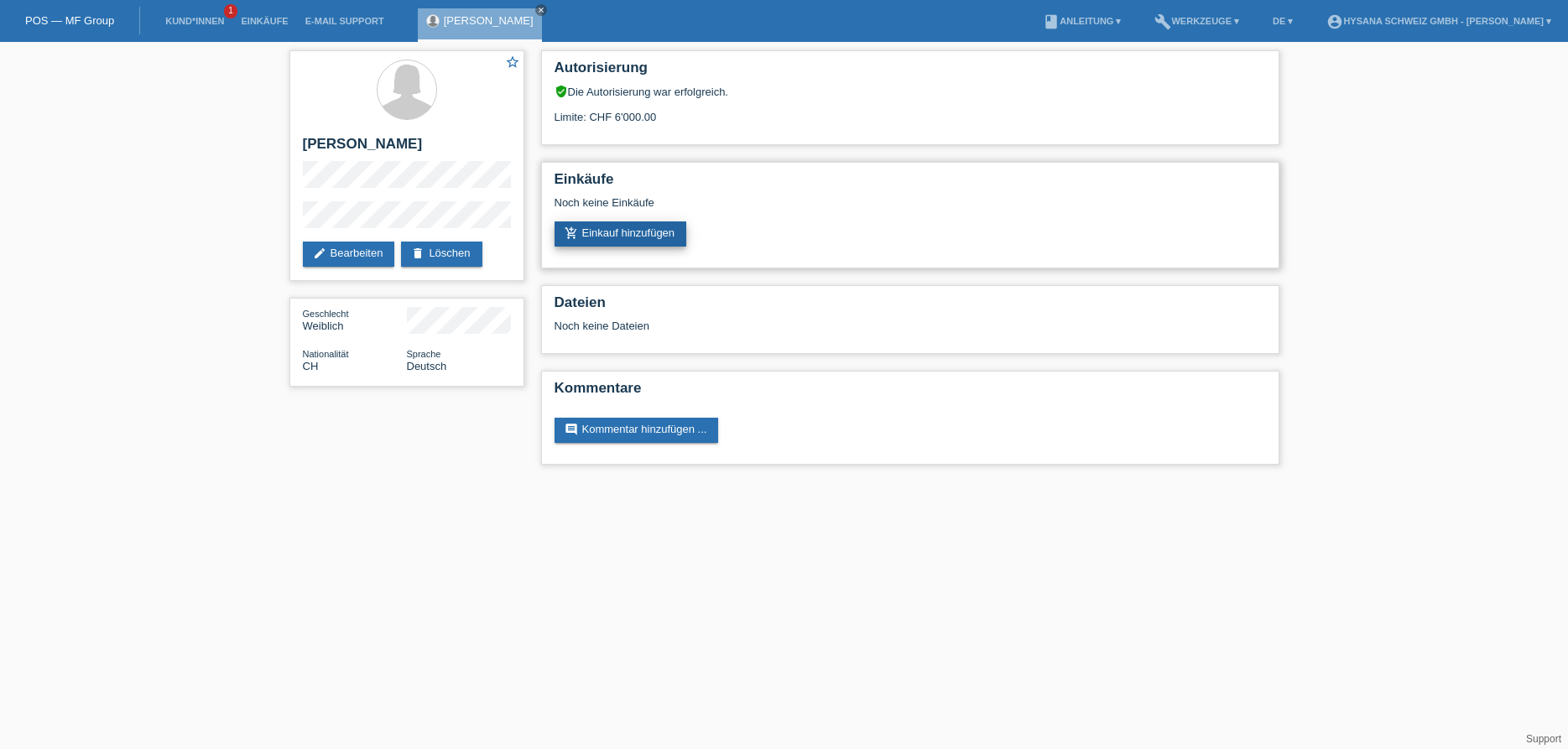
click at [613, 239] on link "add_shopping_cart Einkauf hinzufügen" at bounding box center [620, 234] width 133 height 26
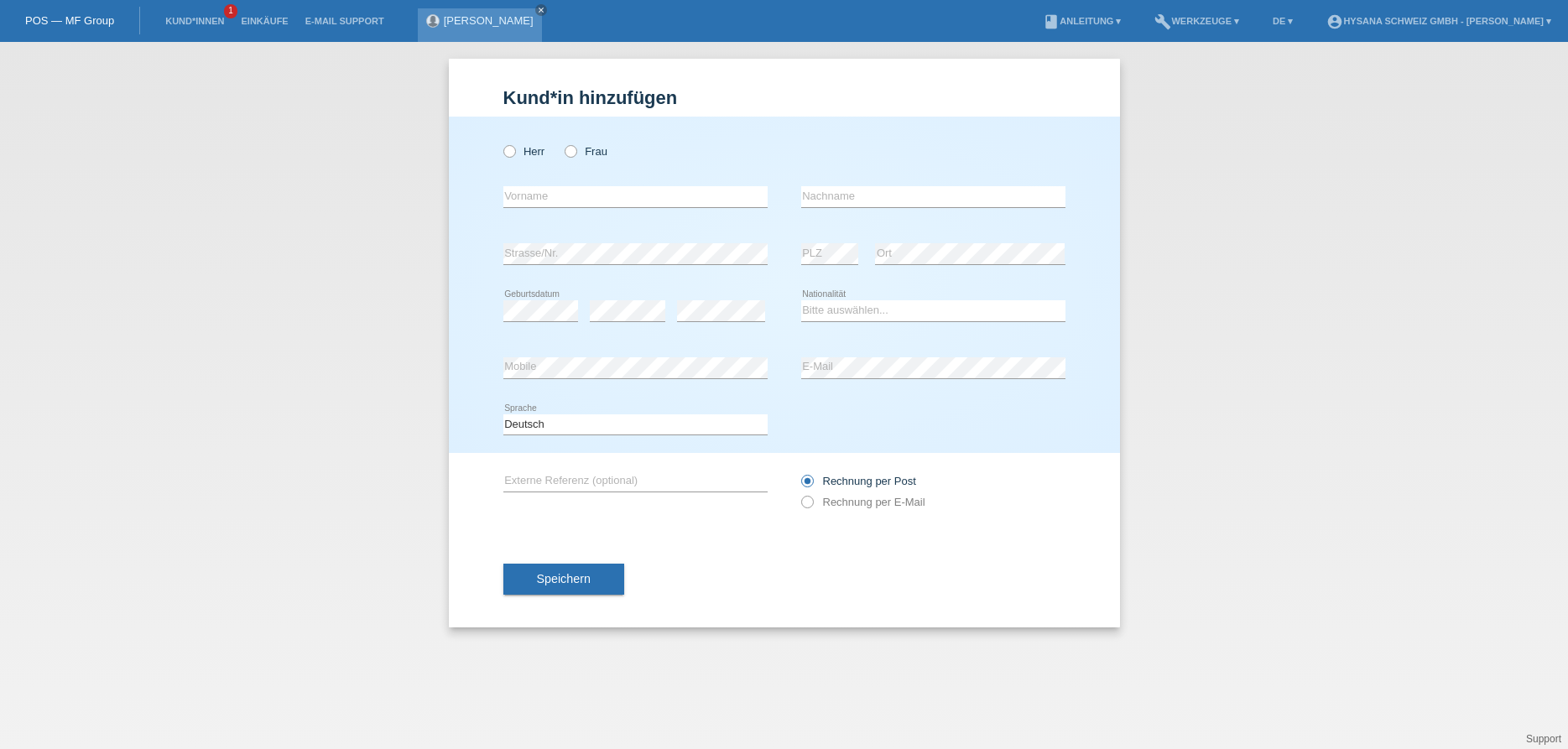
click at [468, 10] on div "[PERSON_NAME] close" at bounding box center [479, 26] width 124 height 33
click at [468, 20] on link "[PERSON_NAME]" at bounding box center [488, 21] width 89 height 13
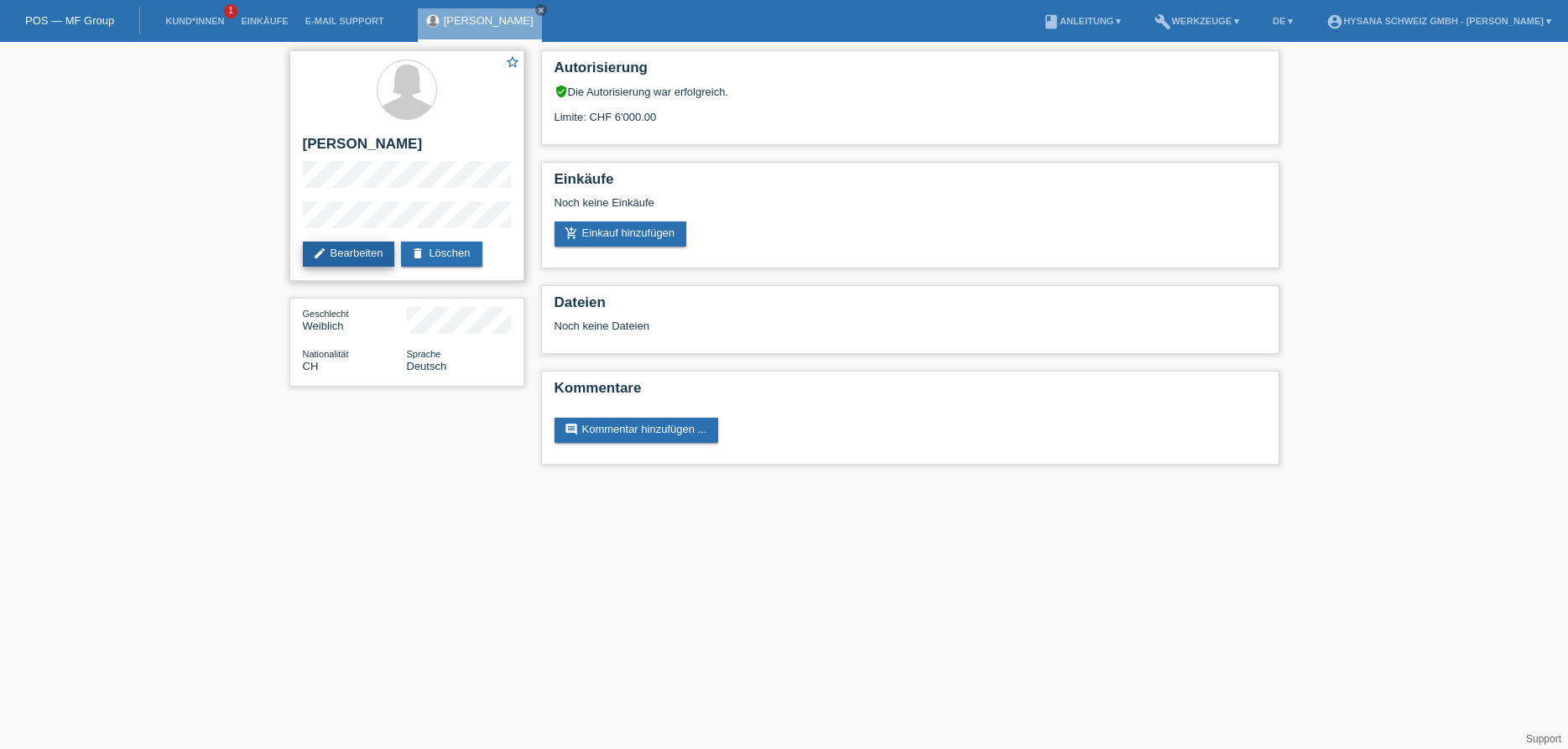
click at [347, 257] on link "edit Bearbeiten" at bounding box center [349, 255] width 92 height 26
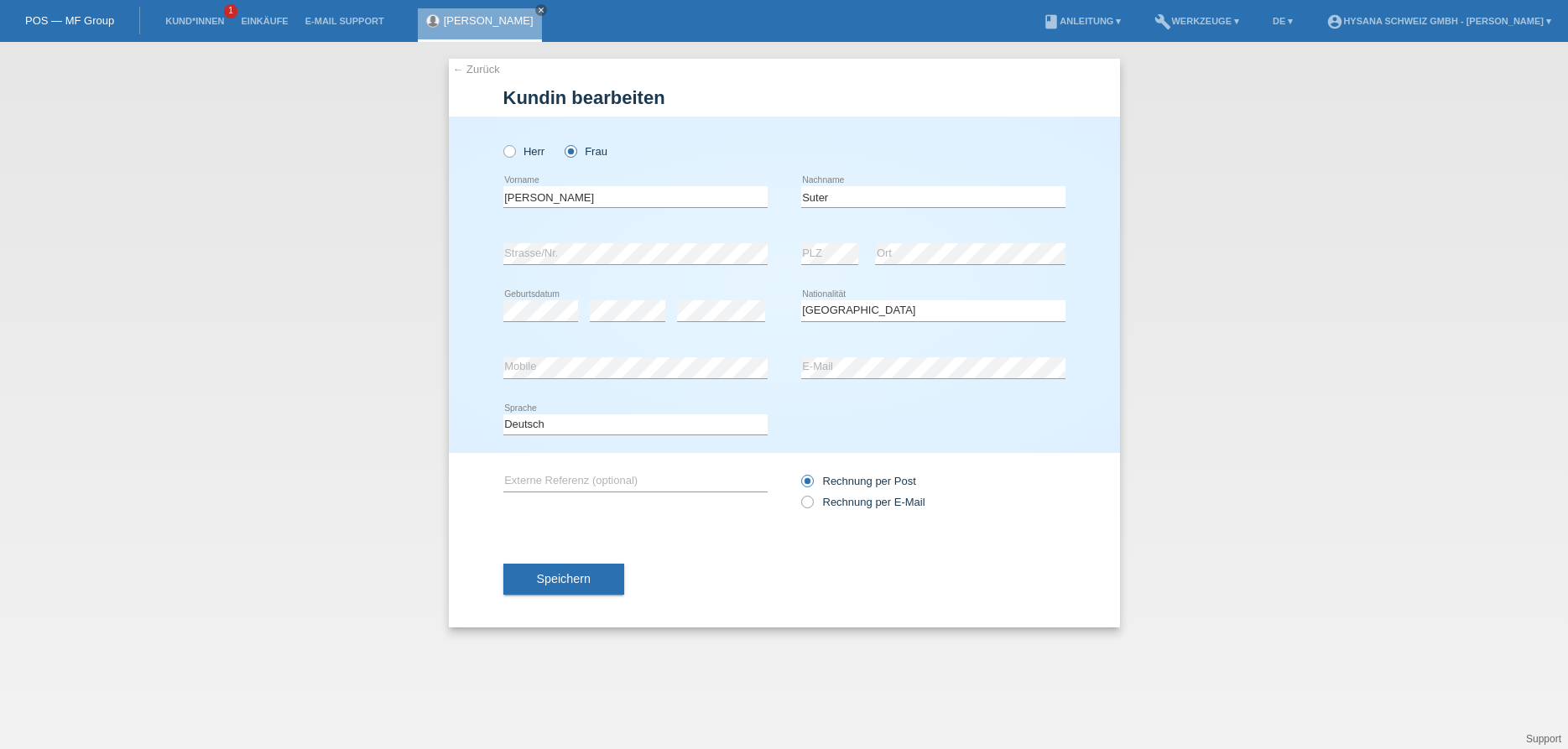
select select "CH"
click at [798, 493] on icon at bounding box center [798, 493] width 0 height 0
click at [808, 504] on input "Rechnung per E-Mail" at bounding box center [806, 506] width 11 height 21
radio input "true"
click at [541, 581] on span "Speichern" at bounding box center [563, 579] width 54 height 14
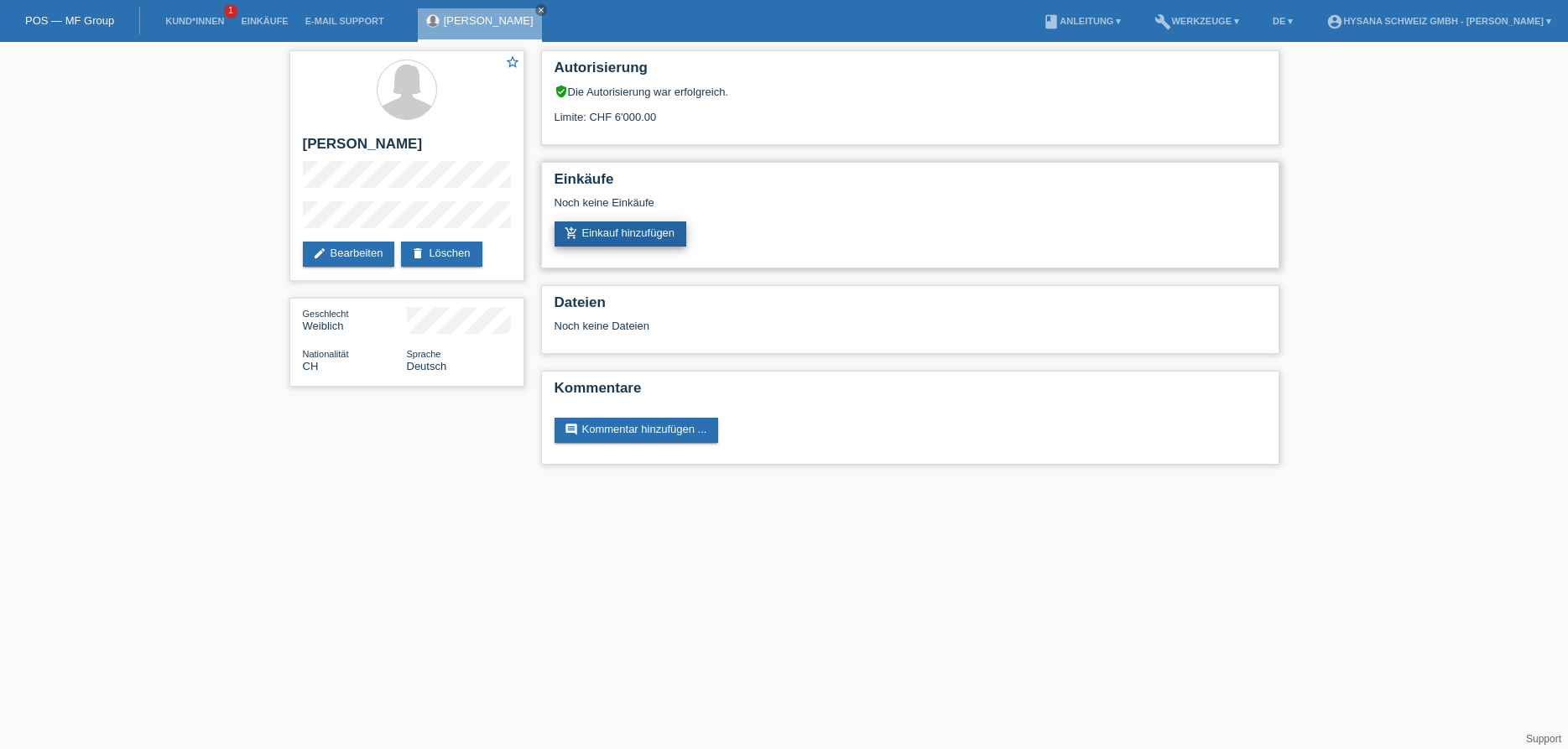
click at [612, 238] on link "add_shopping_cart Einkauf hinzufügen" at bounding box center [620, 234] width 133 height 26
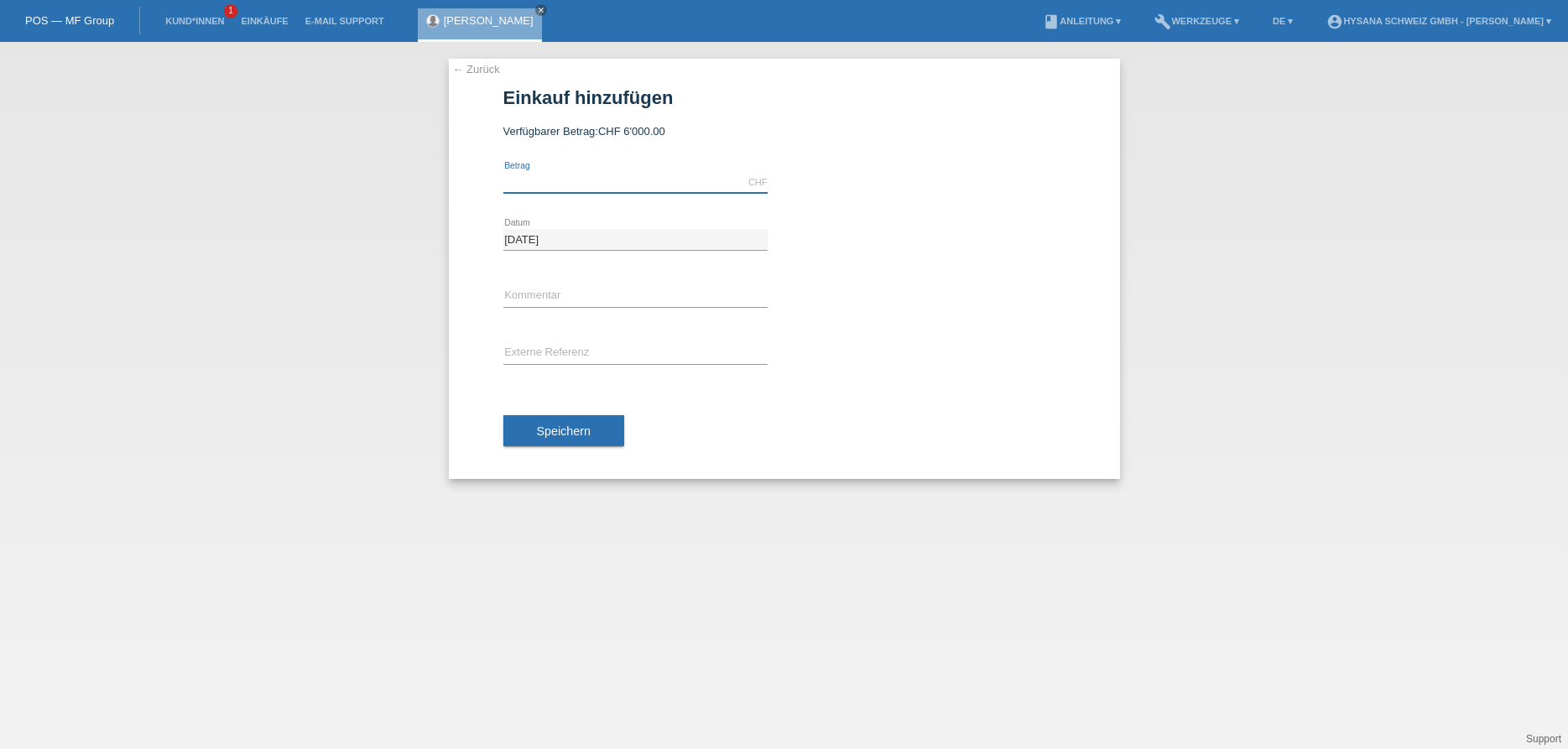
click at [593, 175] on input "text" at bounding box center [635, 182] width 264 height 21
type input "4600.00"
click at [534, 299] on input "text" at bounding box center [635, 296] width 264 height 21
click at [570, 291] on input "test" at bounding box center [635, 296] width 264 height 21
type input "t"
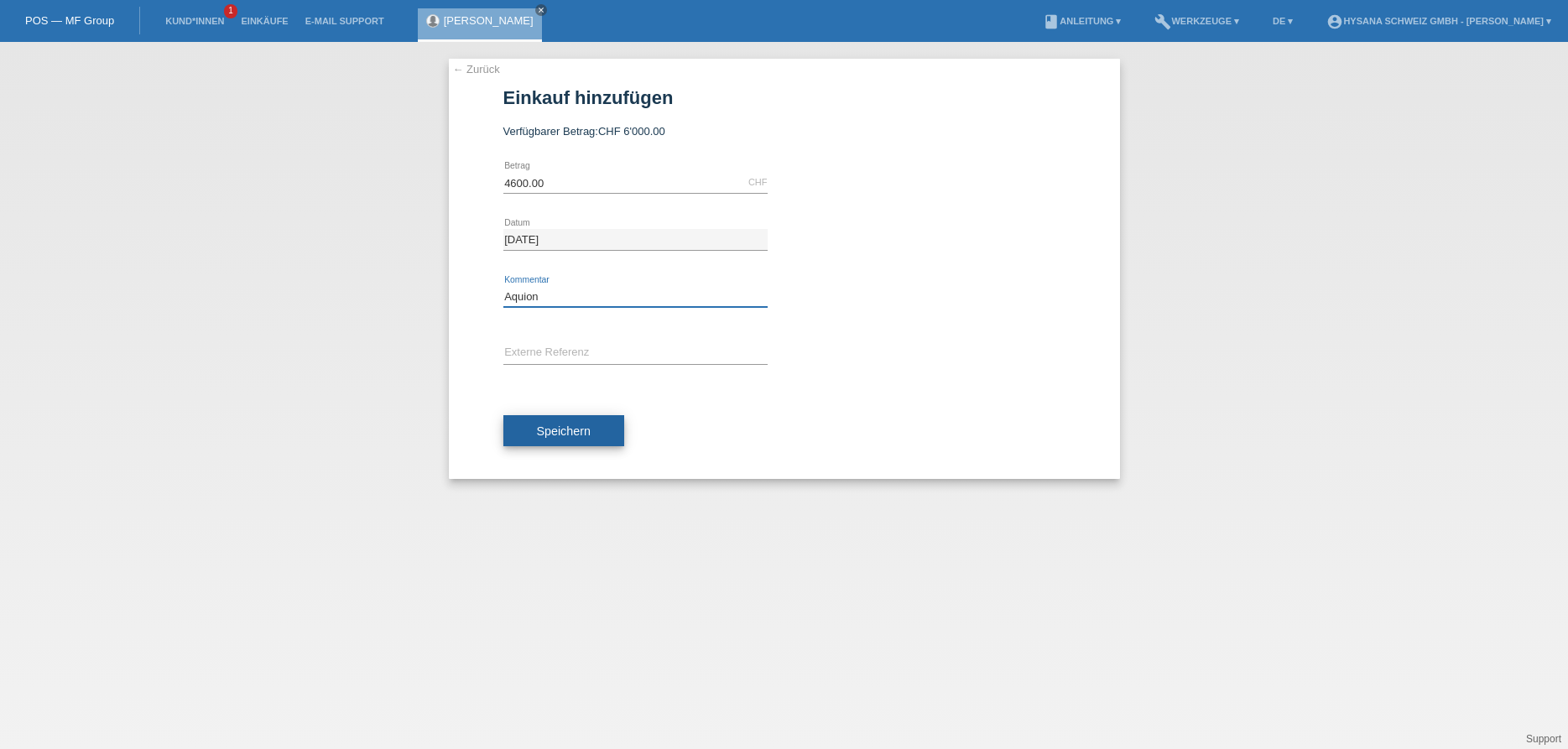
type input "Aquion"
click at [542, 430] on span "Speichern" at bounding box center [563, 432] width 54 height 14
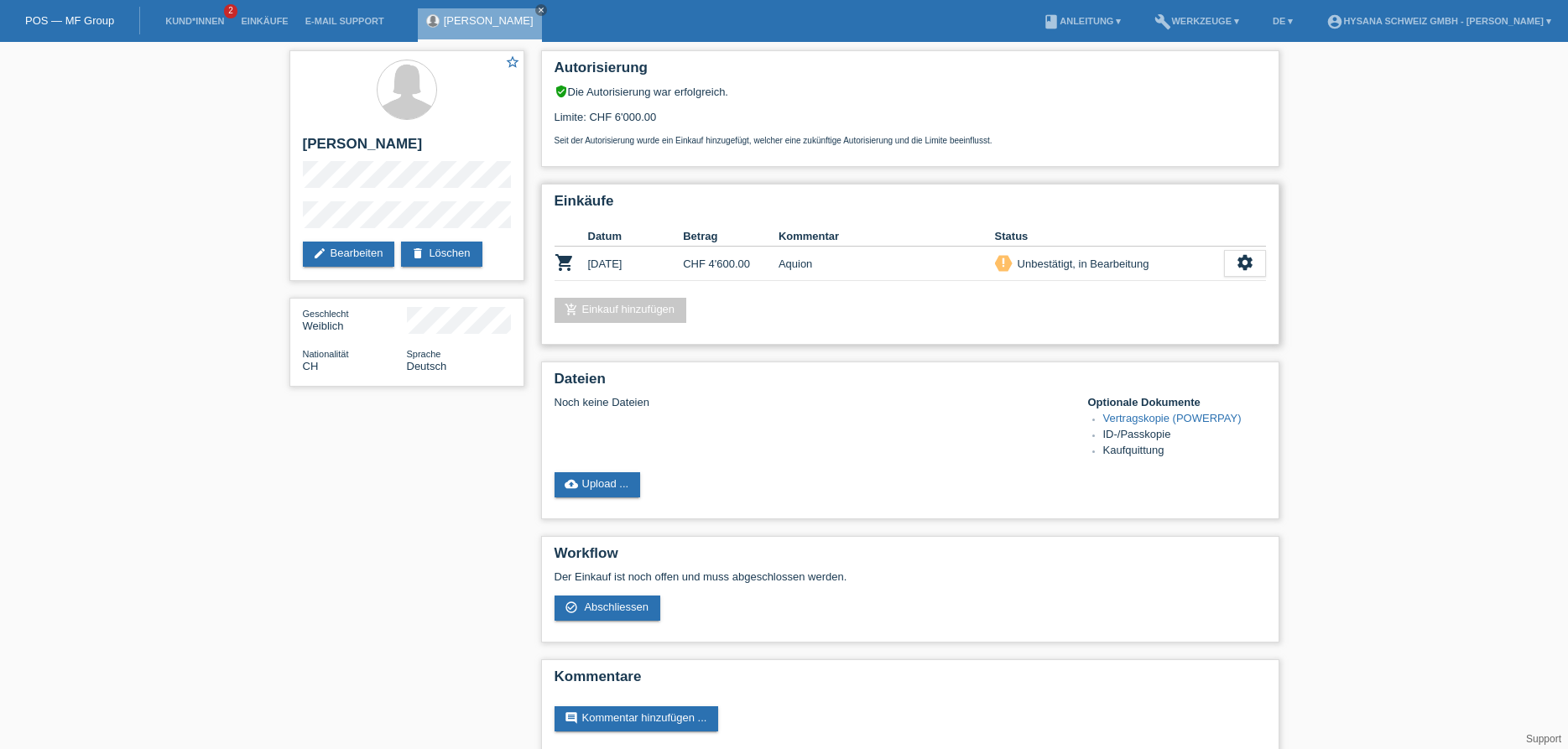
scroll to position [38, 0]
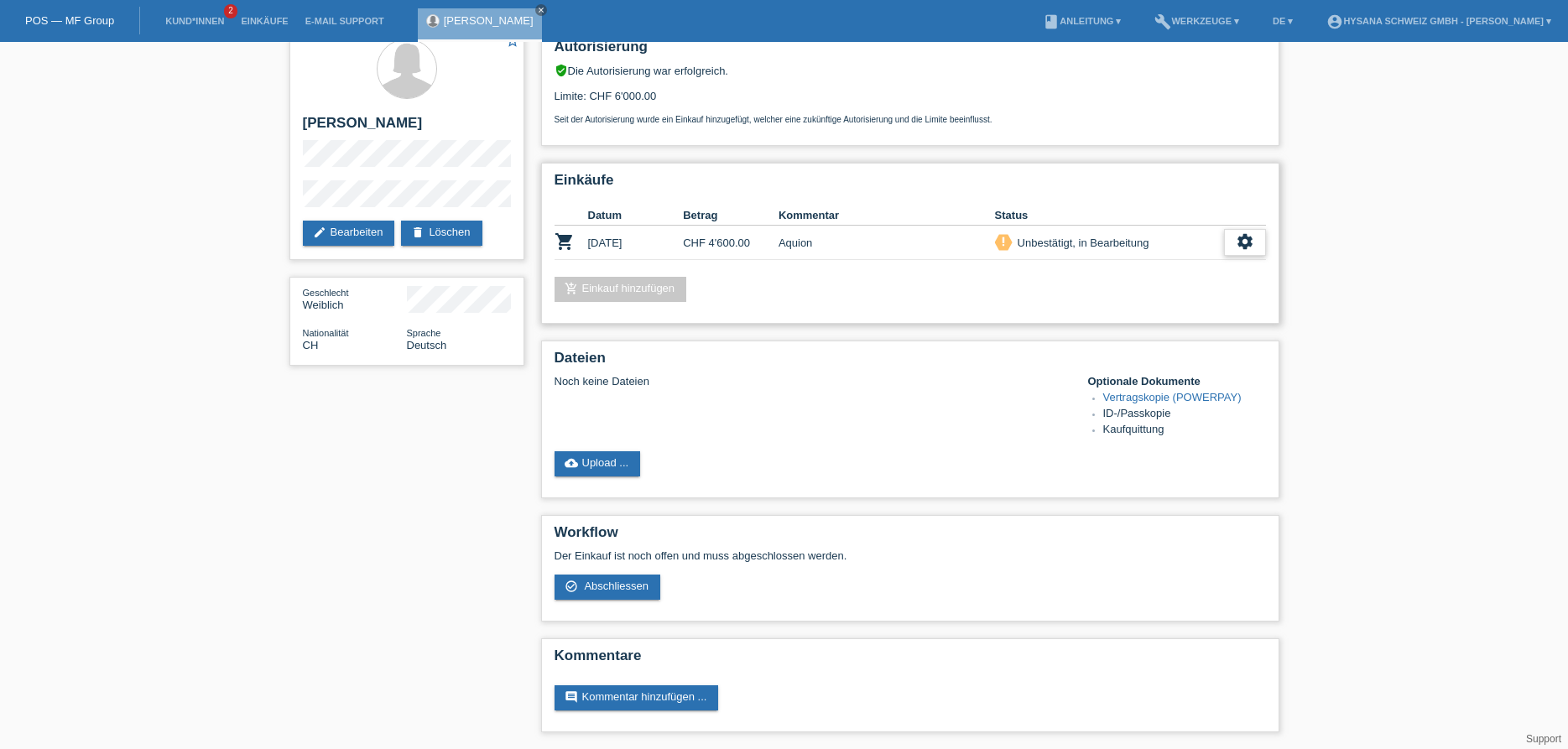
click at [1247, 232] on icon "settings" at bounding box center [1244, 241] width 19 height 19
click at [1237, 232] on icon "settings" at bounding box center [1244, 241] width 19 height 19
click at [1246, 232] on icon "settings" at bounding box center [1244, 241] width 19 height 19
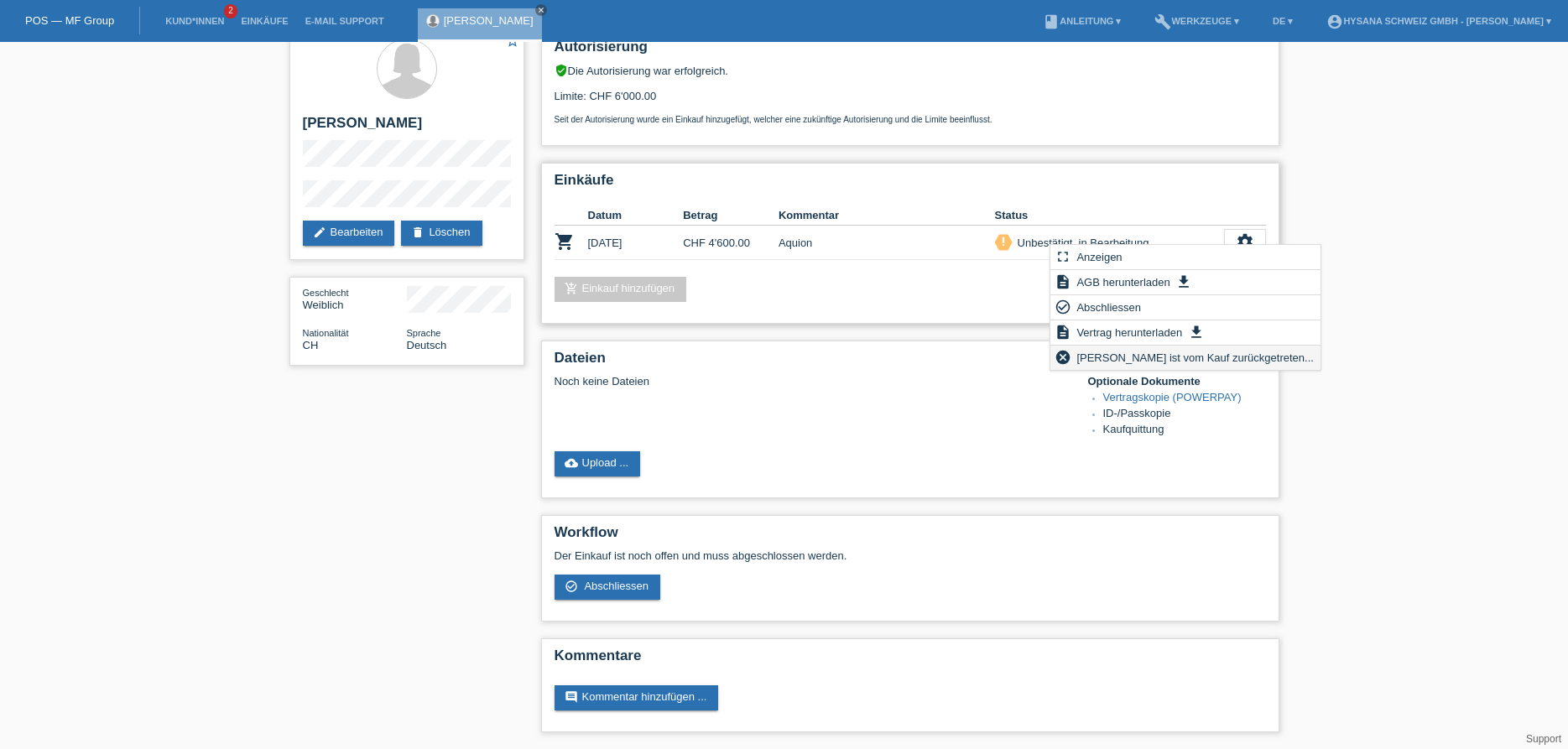
click at [1064, 359] on icon "cancel" at bounding box center [1062, 357] width 17 height 17
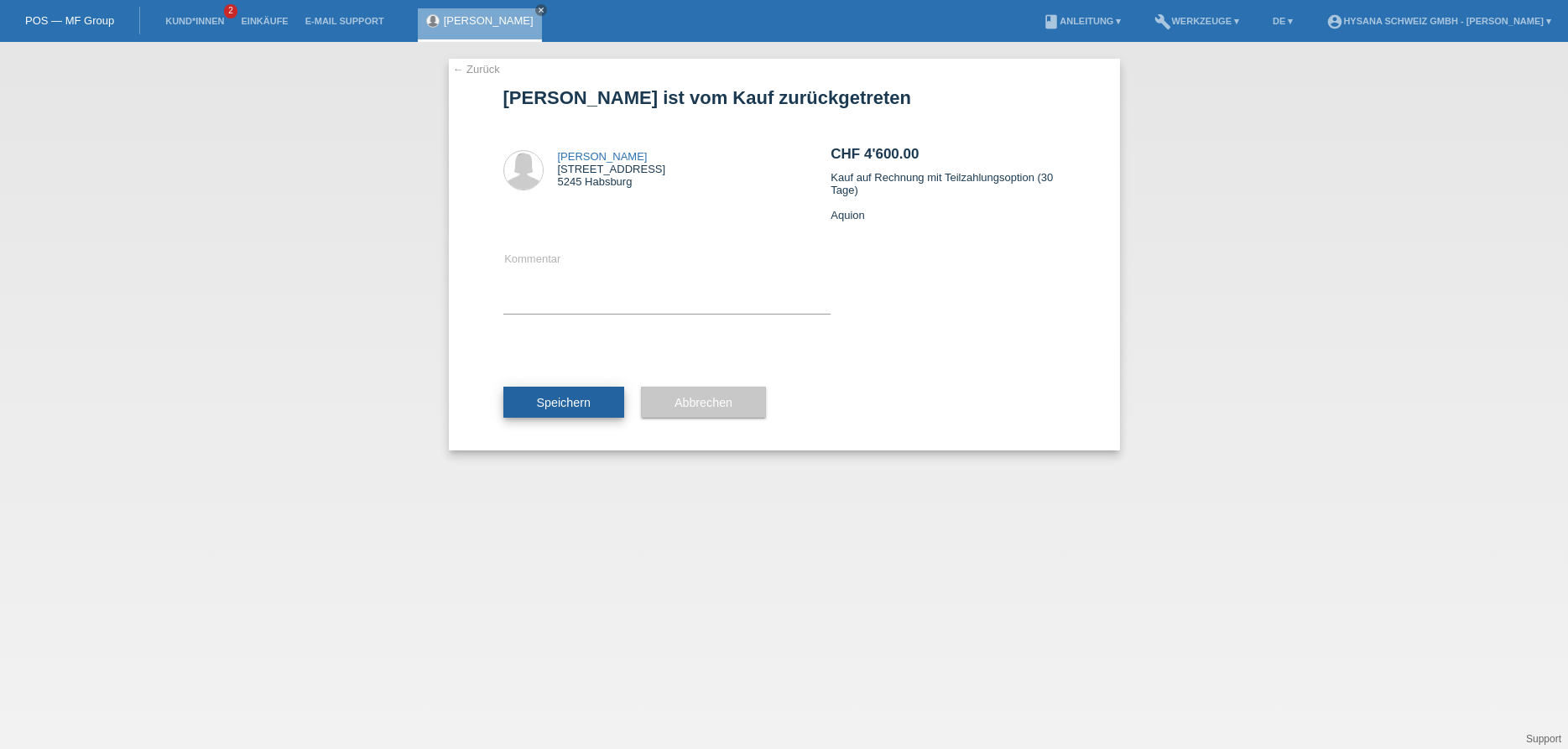
click at [549, 406] on span "Speichern" at bounding box center [563, 403] width 54 height 14
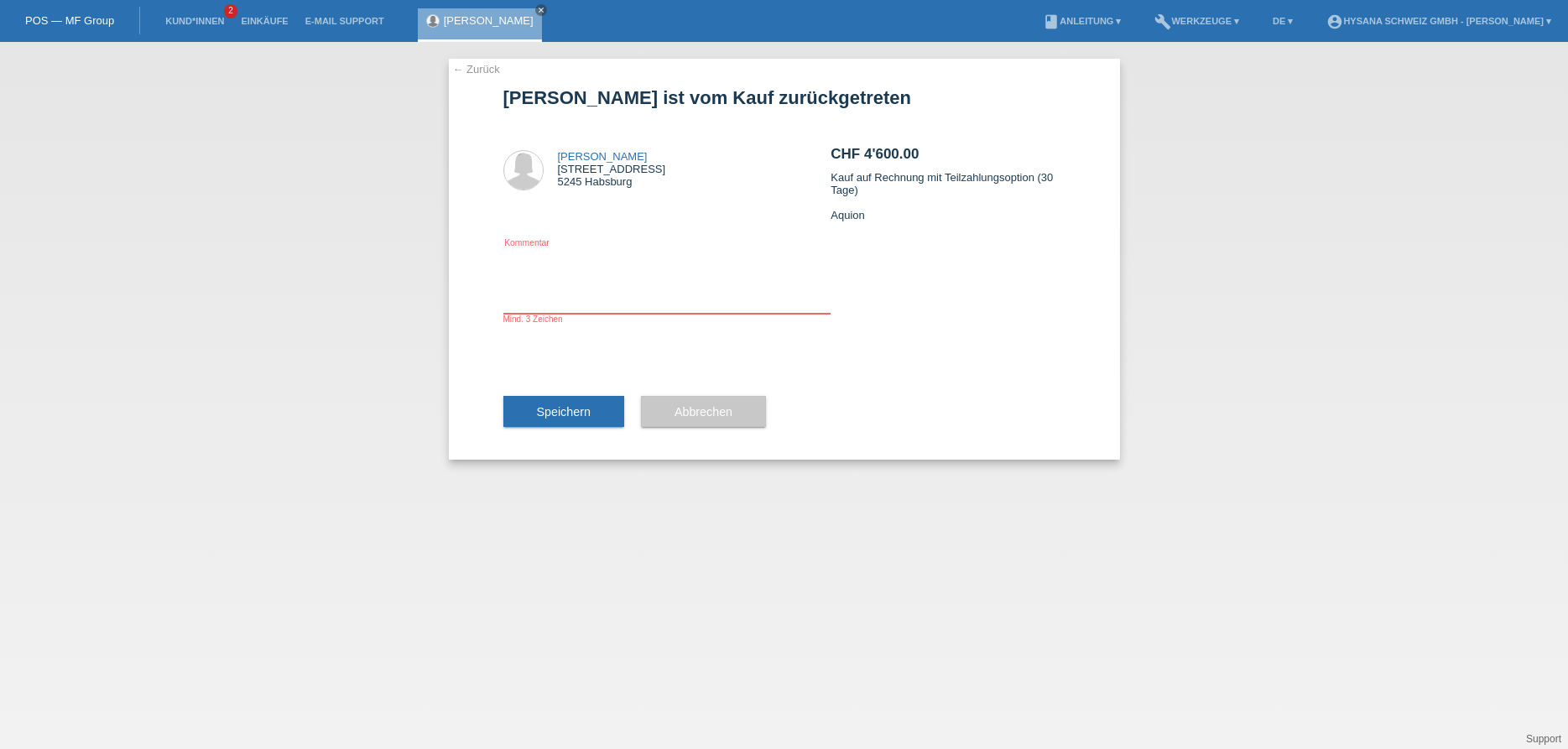
click at [605, 304] on textarea at bounding box center [667, 282] width 328 height 65
type textarea "falscher Preis"
click at [547, 415] on span "Speichern" at bounding box center [563, 412] width 54 height 14
